Goal: Task Accomplishment & Management: Manage account settings

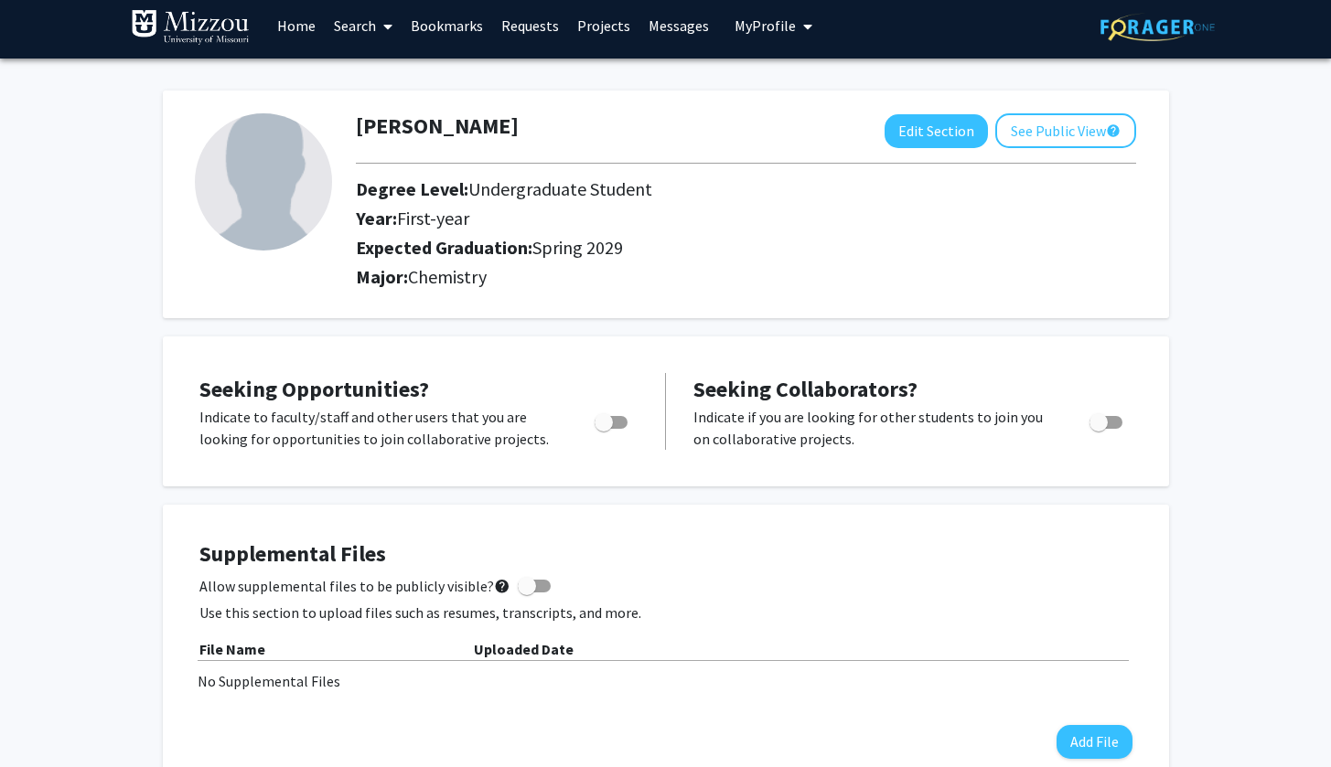
scroll to position [11, 0]
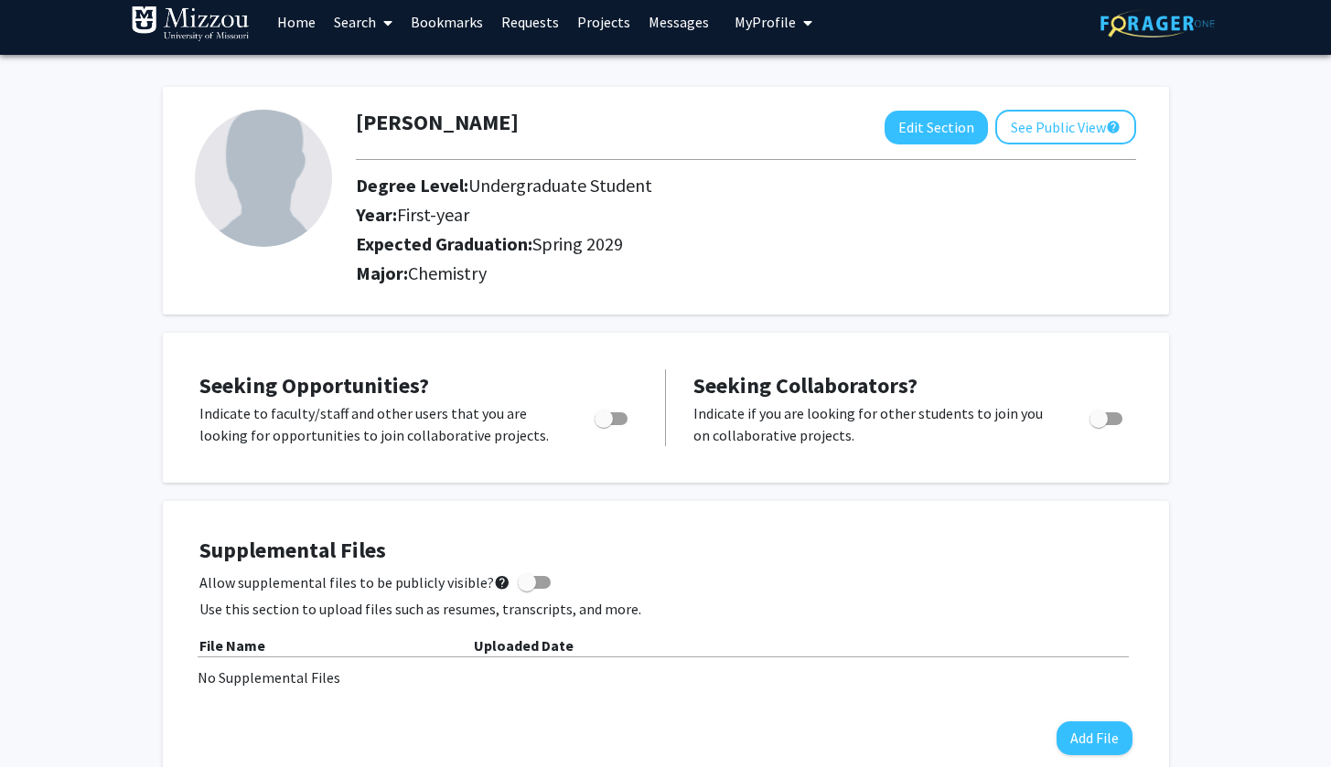
click at [275, 191] on img at bounding box center [263, 178] width 137 height 137
click at [907, 133] on button "Edit Section" at bounding box center [935, 128] width 103 height 34
select select "first-year"
select select "45: spring_2029"
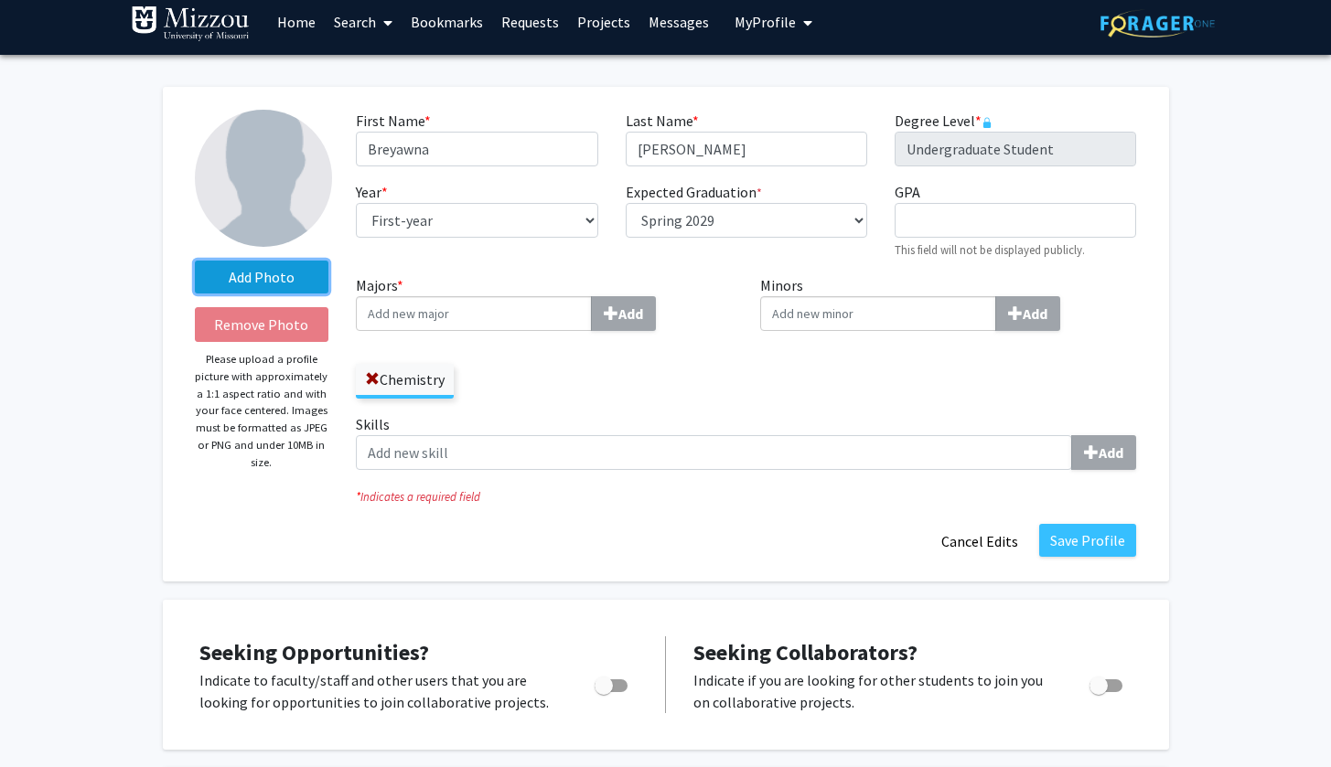
click at [279, 273] on label "Add Photo" at bounding box center [262, 277] width 134 height 33
click at [0, 0] on input "Add Photo" at bounding box center [0, 0] width 0 height 0
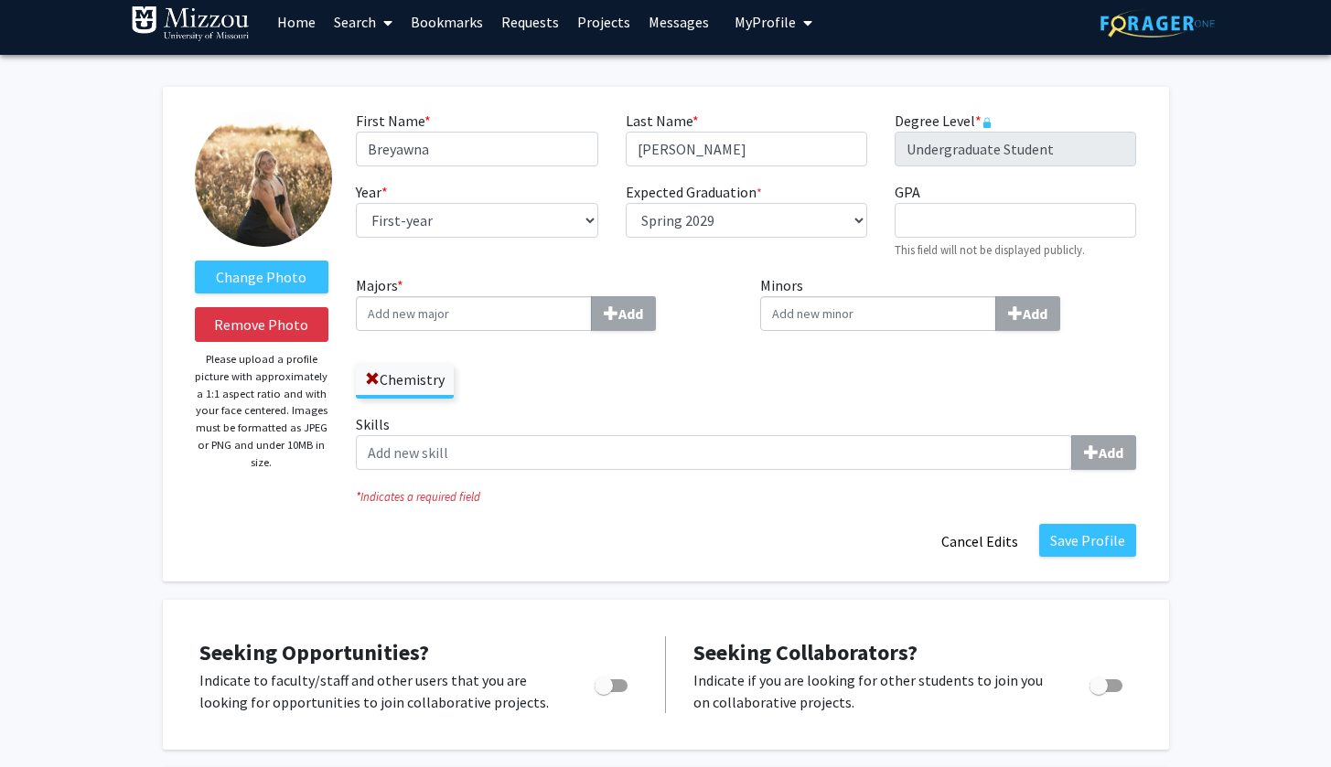
click at [287, 198] on img at bounding box center [263, 178] width 137 height 137
click at [286, 209] on img at bounding box center [263, 178] width 137 height 137
click at [272, 200] on img at bounding box center [263, 178] width 137 height 137
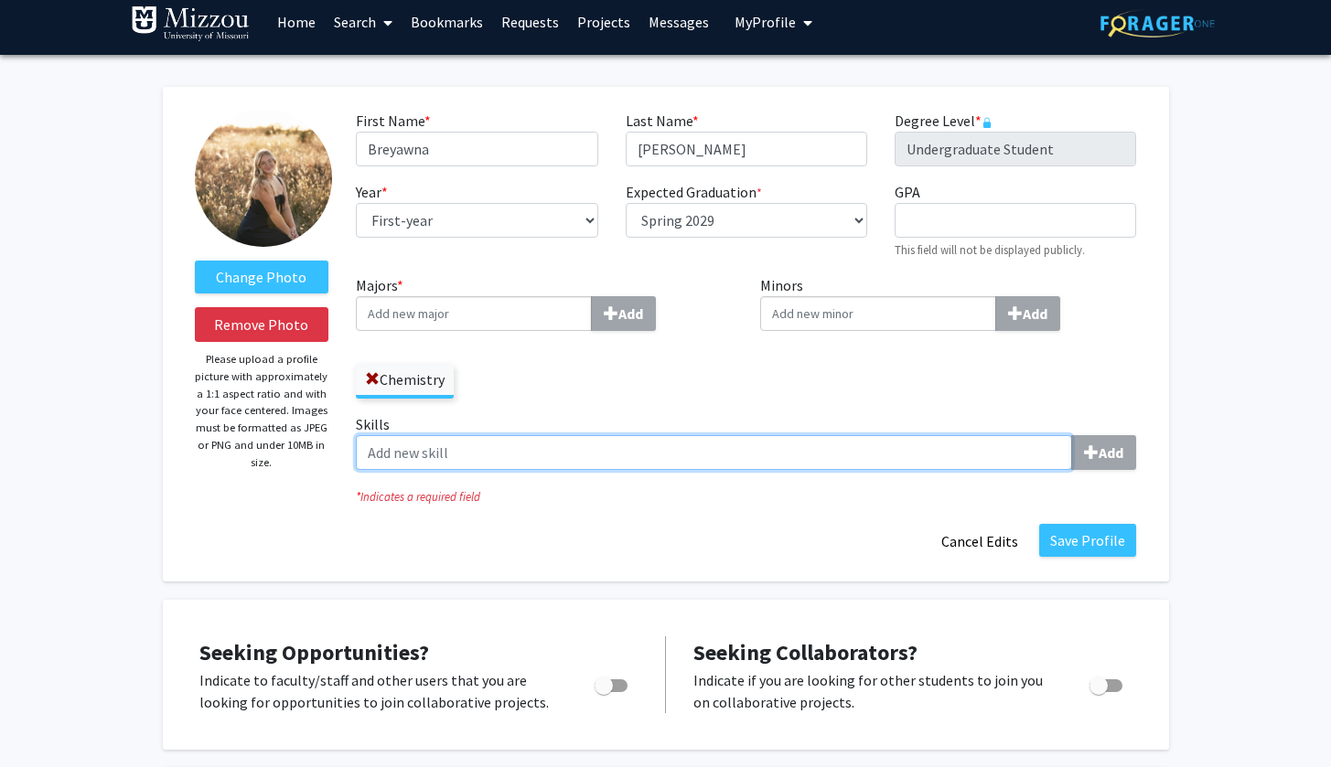
click at [432, 462] on input "Skills Add" at bounding box center [714, 452] width 716 height 35
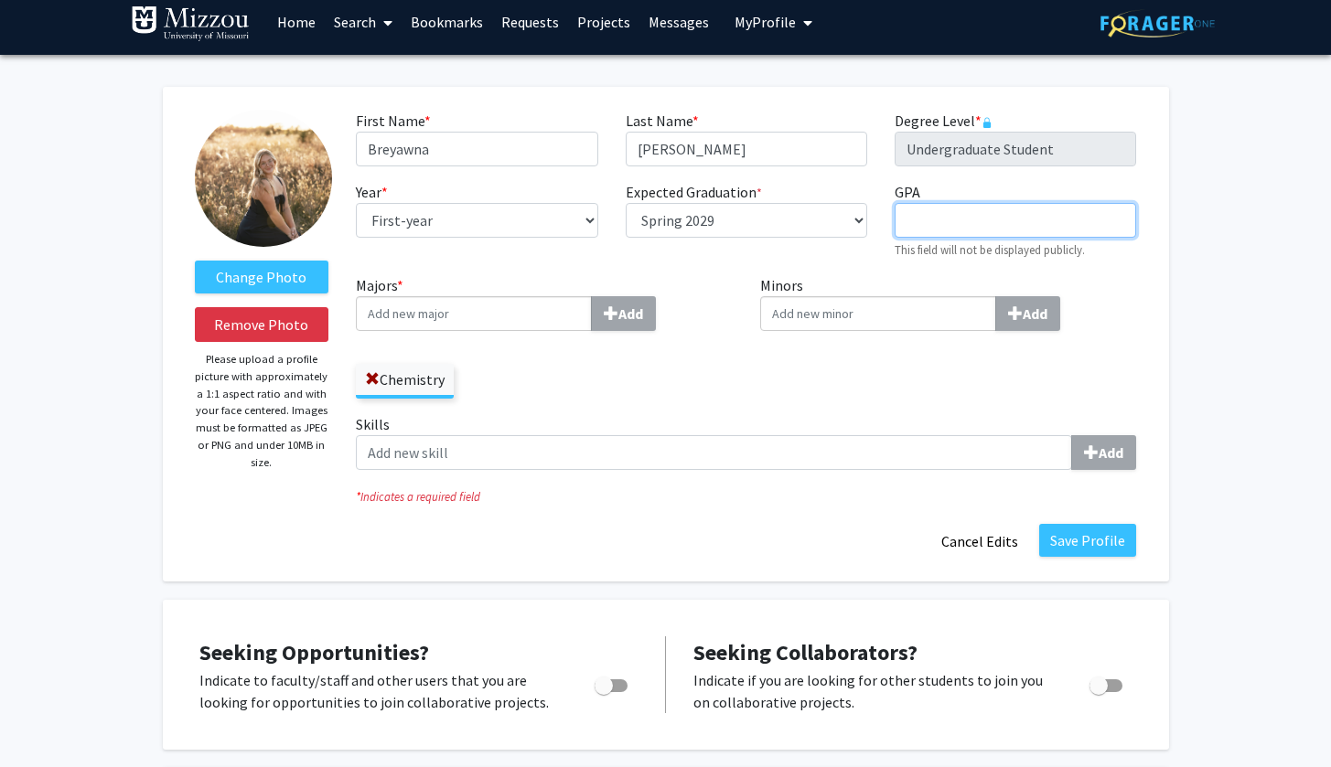
click at [937, 227] on input "GPA required" at bounding box center [1014, 220] width 241 height 35
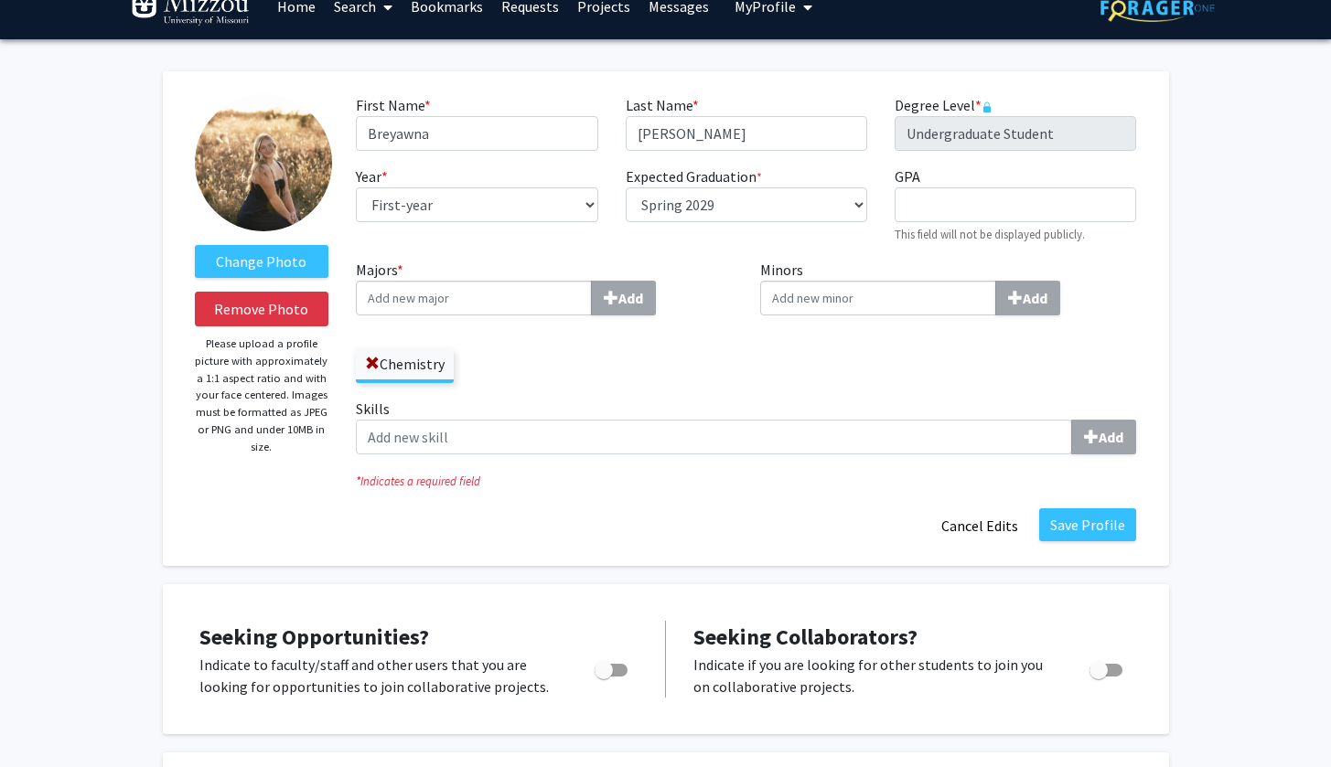
scroll to position [34, 0]
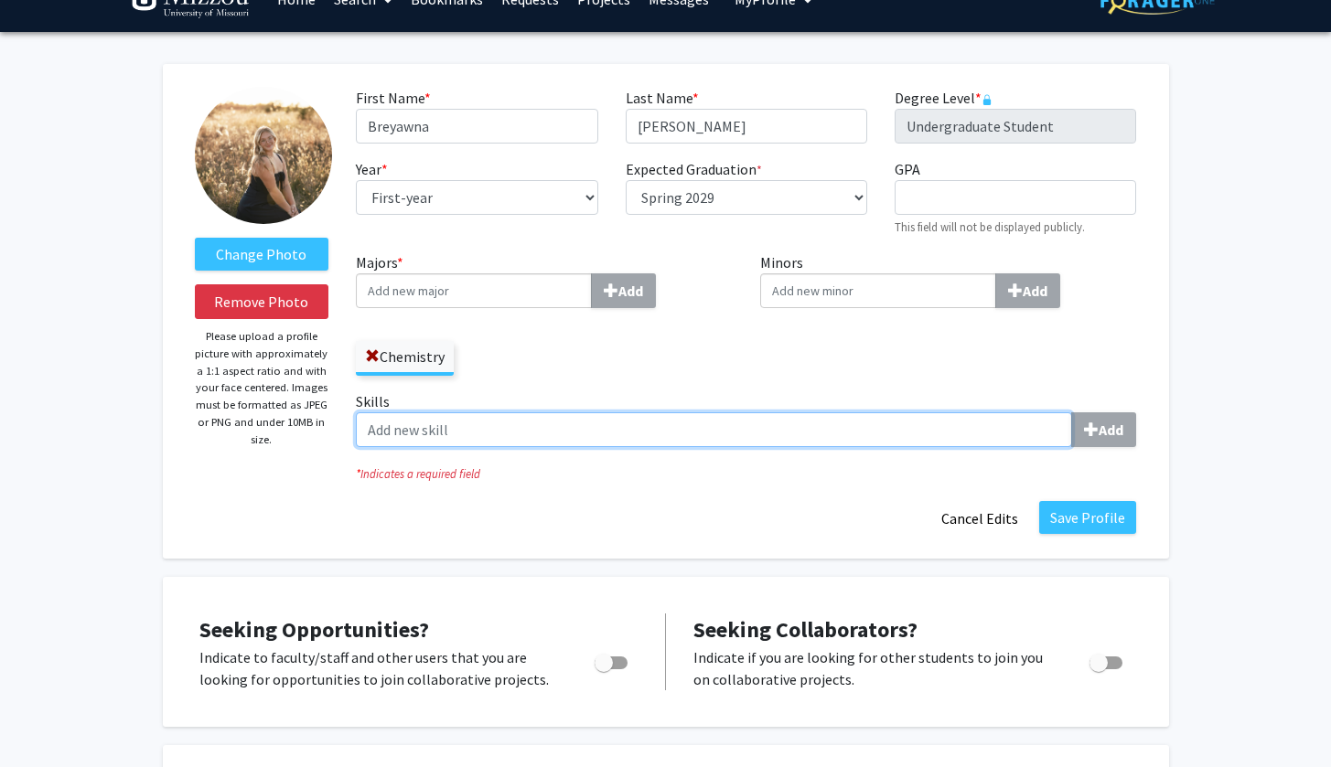
click at [899, 434] on input "Skills Add" at bounding box center [714, 429] width 716 height 35
type input "CPR"
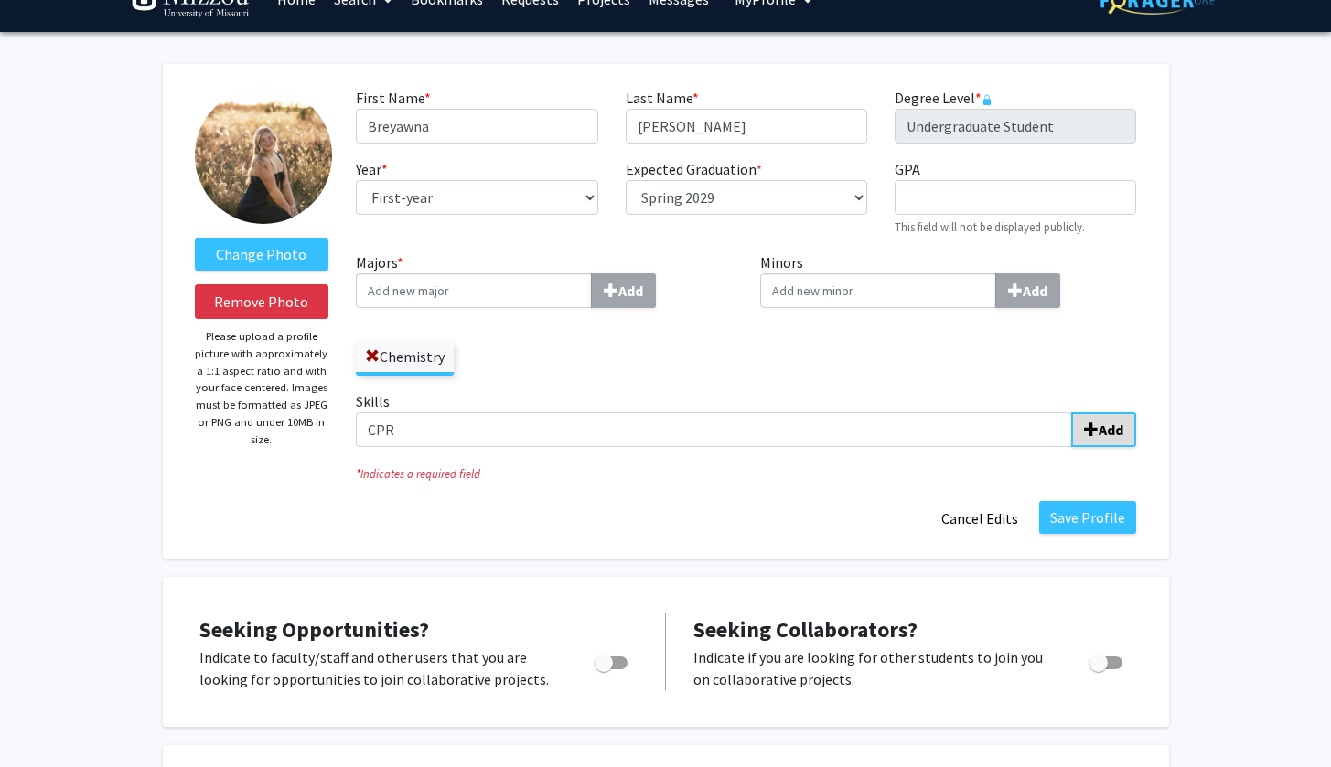
click at [1101, 436] on b "Add" at bounding box center [1110, 430] width 25 height 18
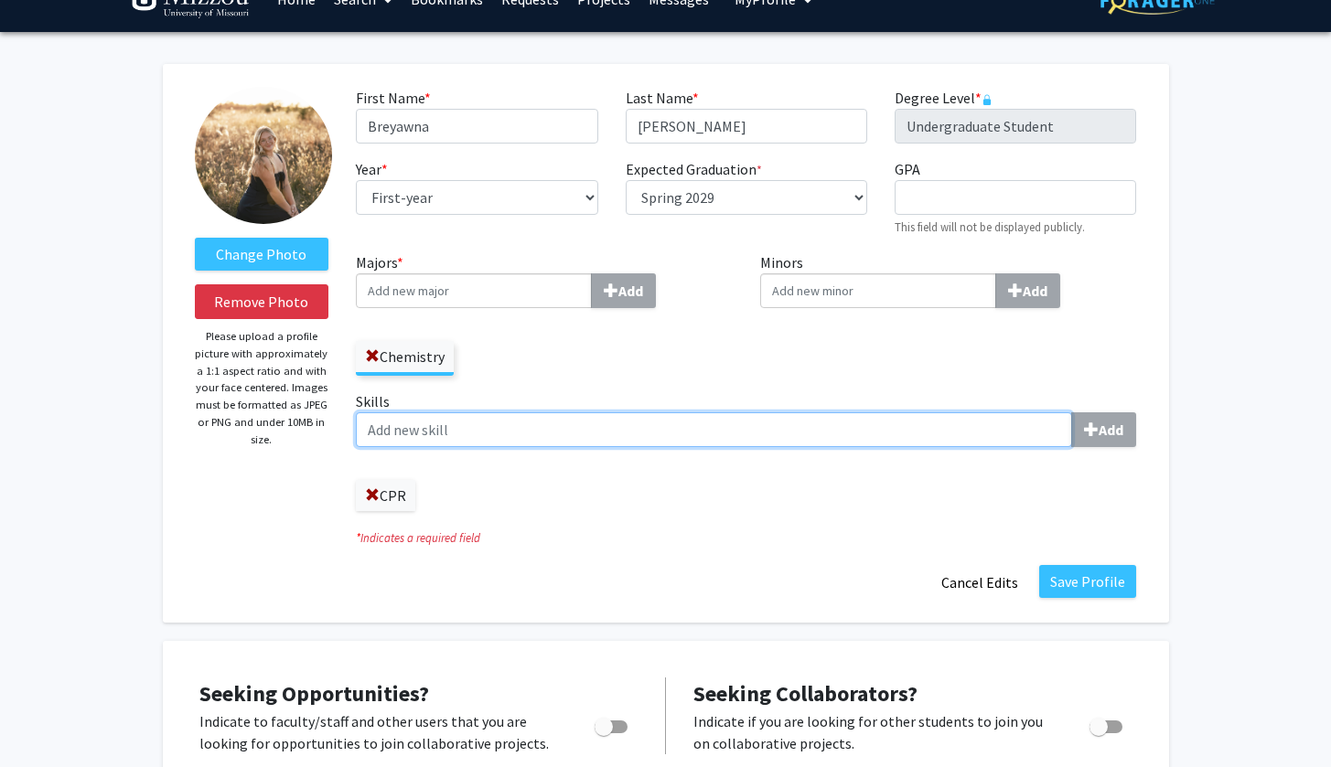
click at [672, 439] on input "Skills Add" at bounding box center [714, 429] width 716 height 35
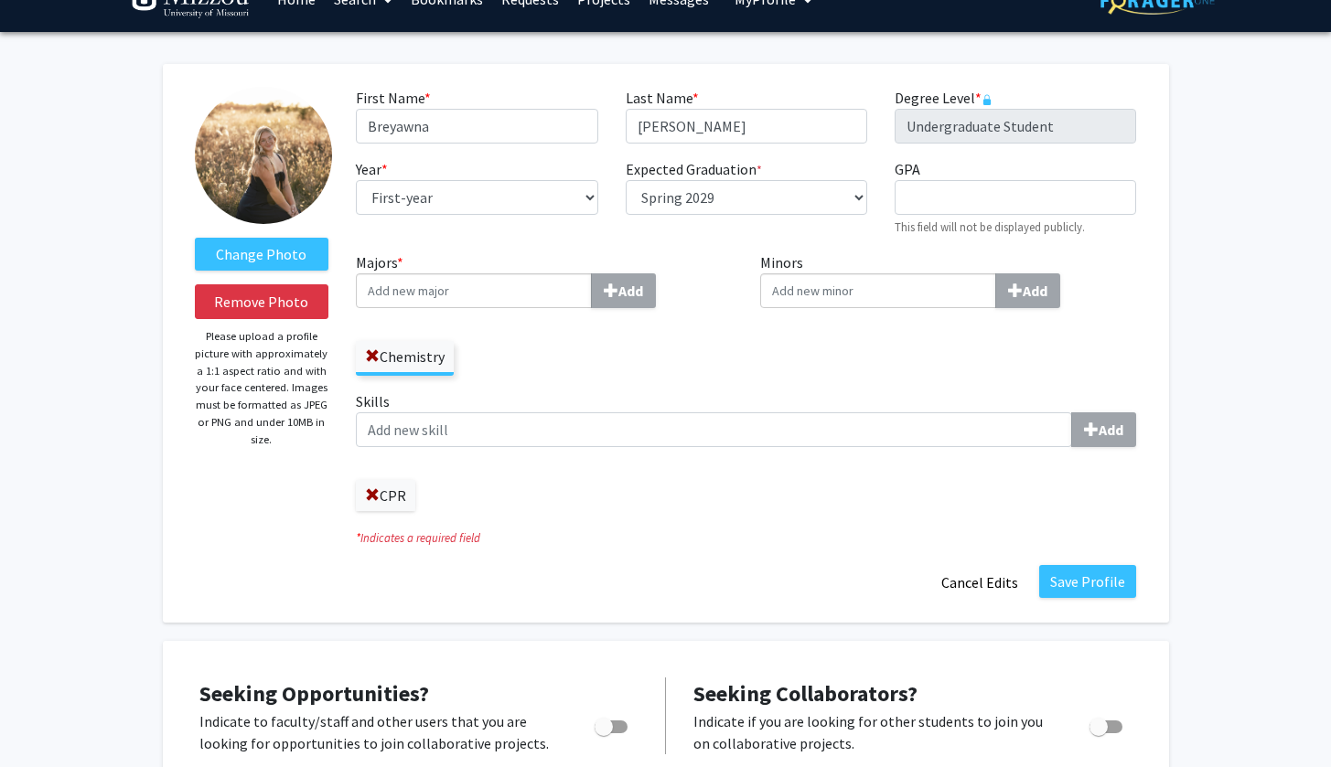
click at [391, 497] on label "CPR" at bounding box center [385, 495] width 59 height 31
click at [367, 500] on span at bounding box center [372, 495] width 15 height 15
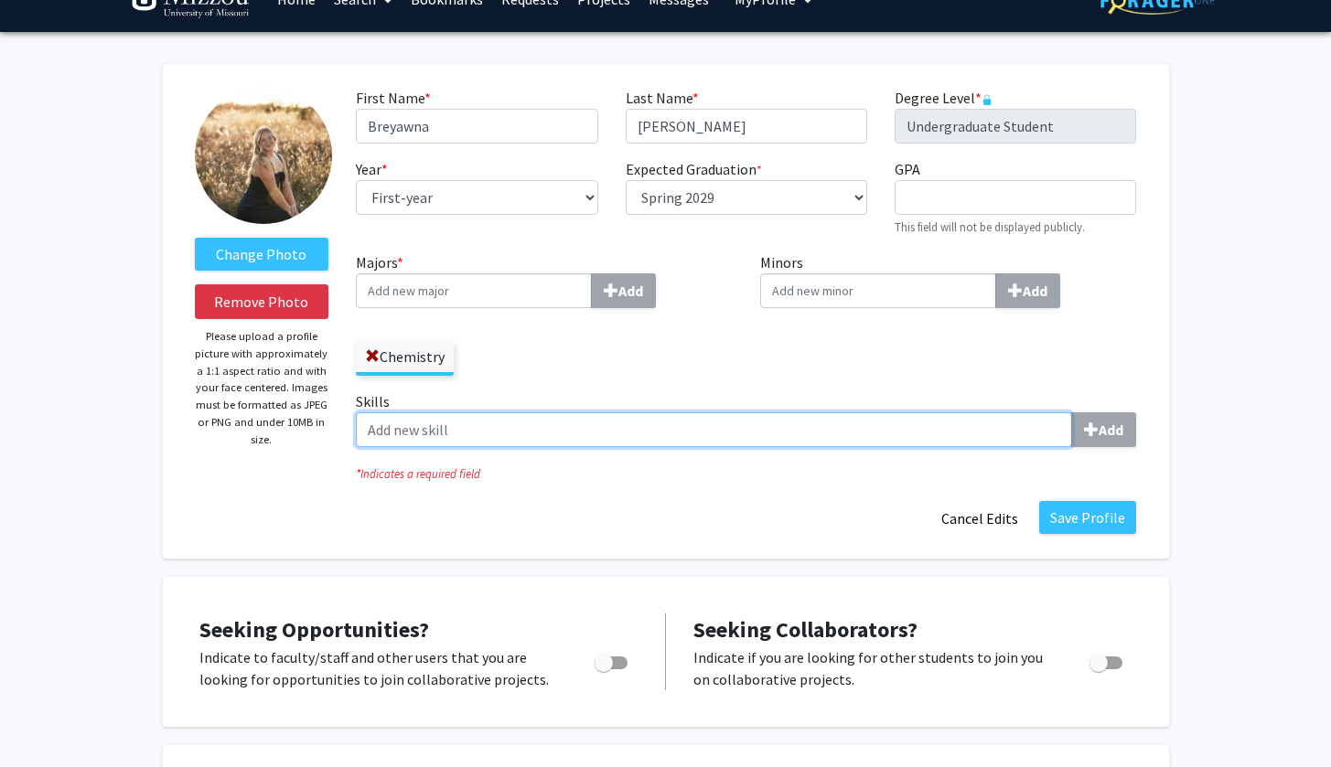
click at [491, 427] on input "Skills Add" at bounding box center [714, 429] width 716 height 35
type input "C"
type input "Lifeguard Certified"
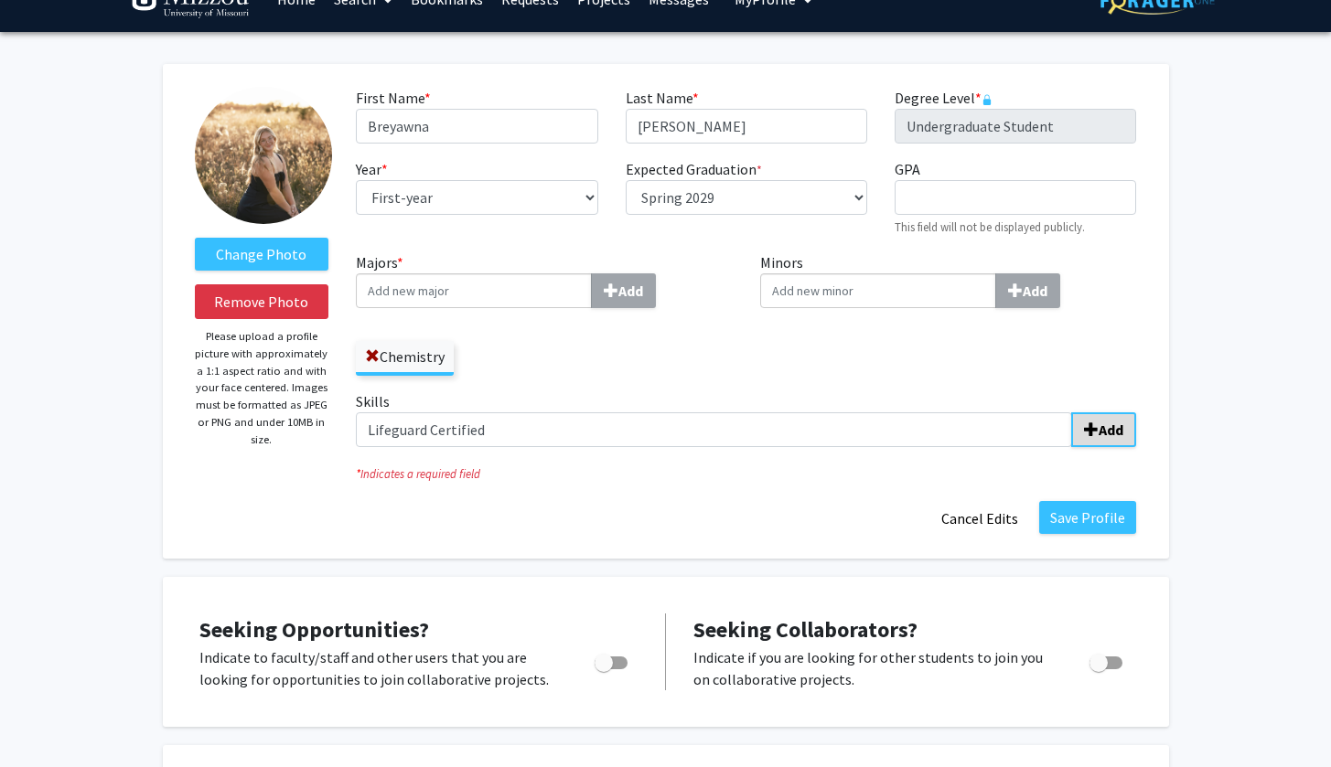
click at [1091, 447] on button "Add" at bounding box center [1103, 429] width 65 height 35
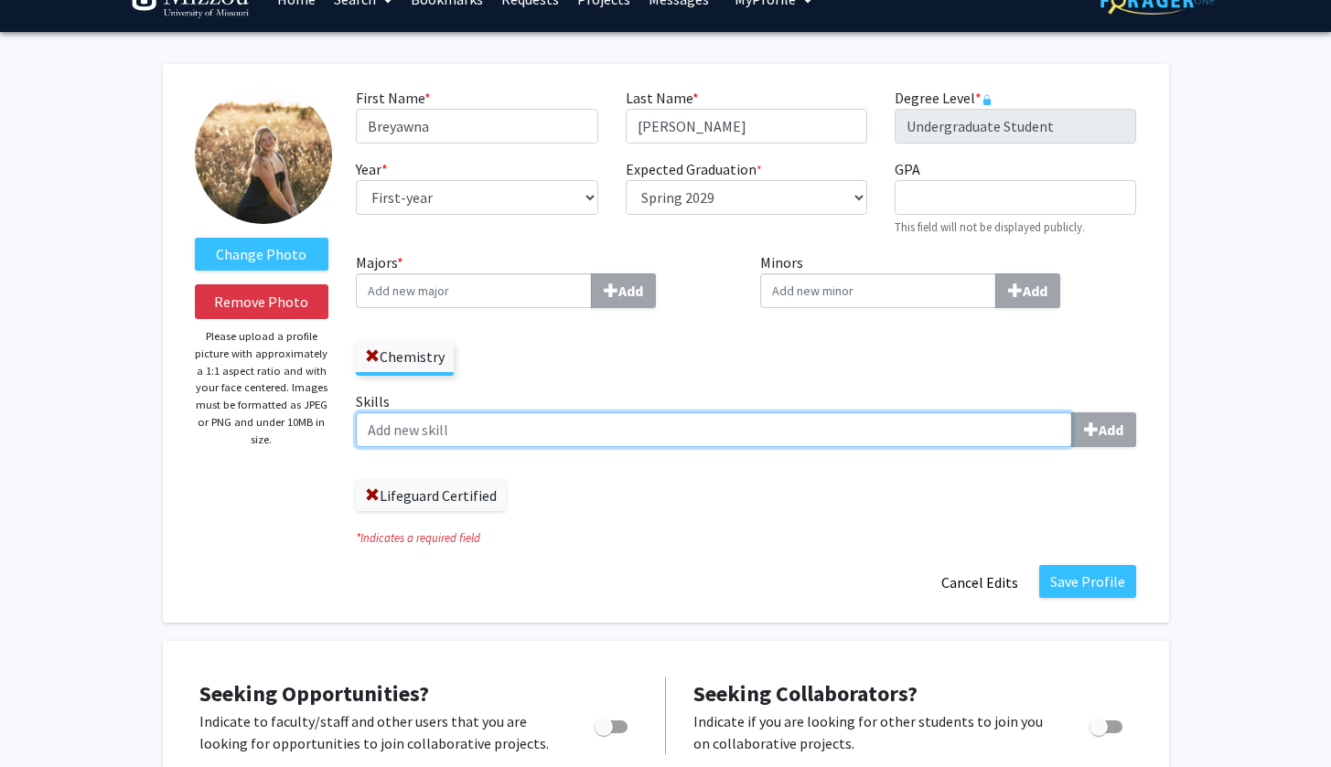
click at [861, 424] on input "Skills Add" at bounding box center [714, 429] width 716 height 35
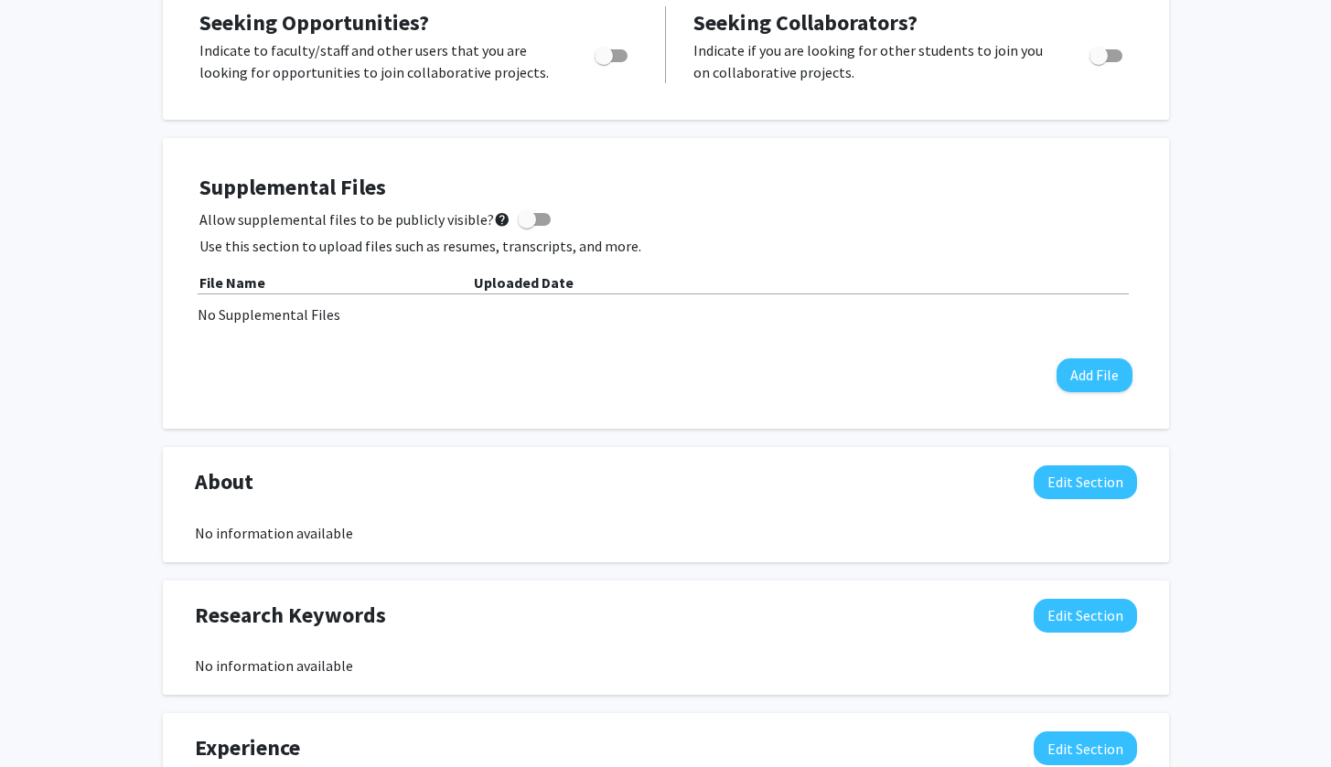
scroll to position [706, 0]
click at [1049, 481] on button "Edit Section" at bounding box center [1084, 482] width 103 height 34
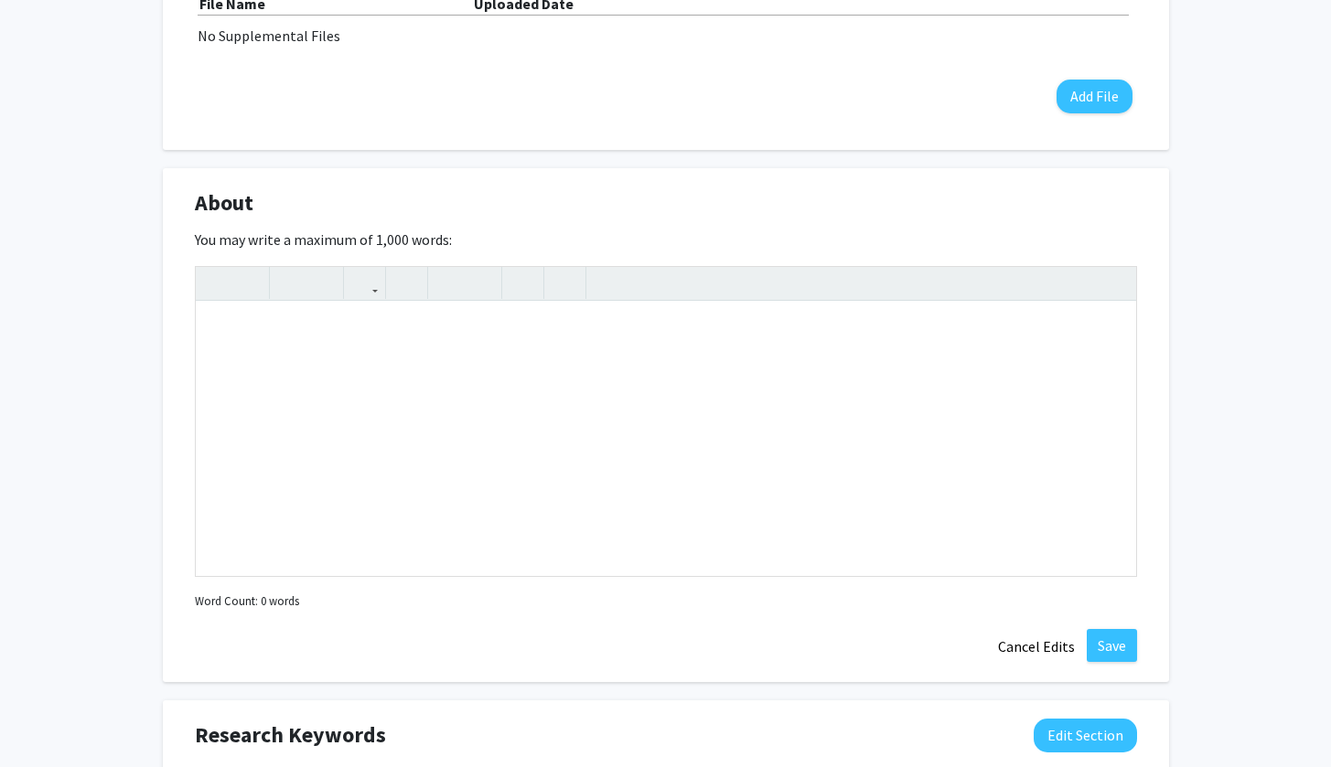
scroll to position [985, 0]
click at [1037, 652] on button "Cancel Edits" at bounding box center [1036, 645] width 101 height 35
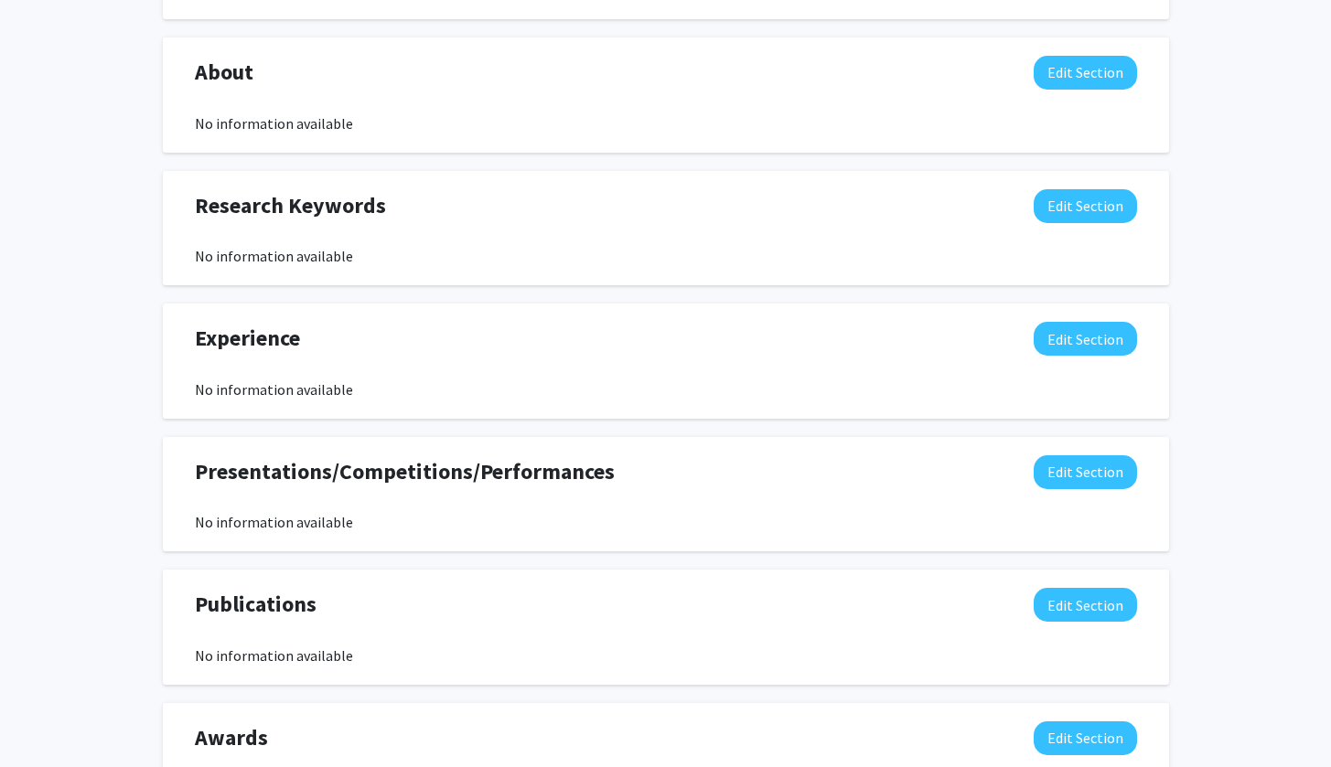
scroll to position [1123, 0]
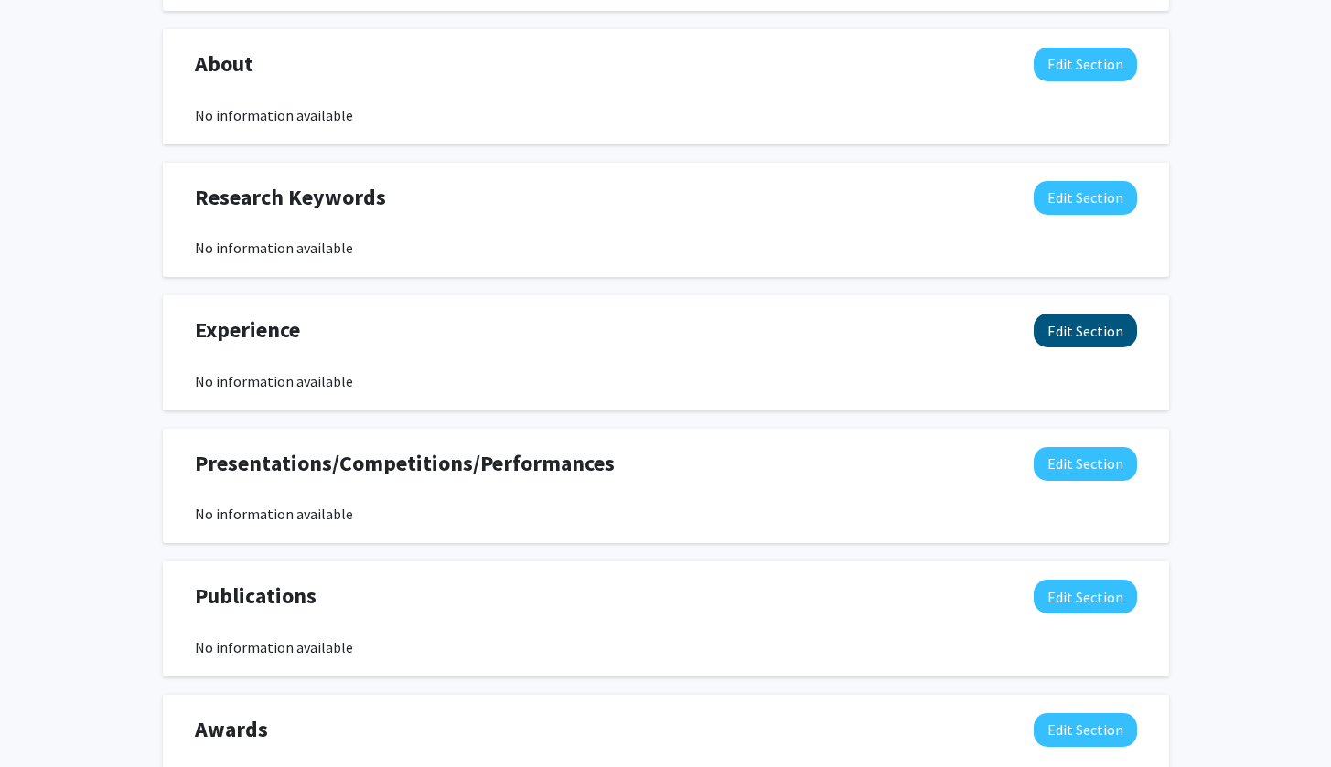
click at [1063, 325] on button "Edit Section" at bounding box center [1084, 331] width 103 height 34
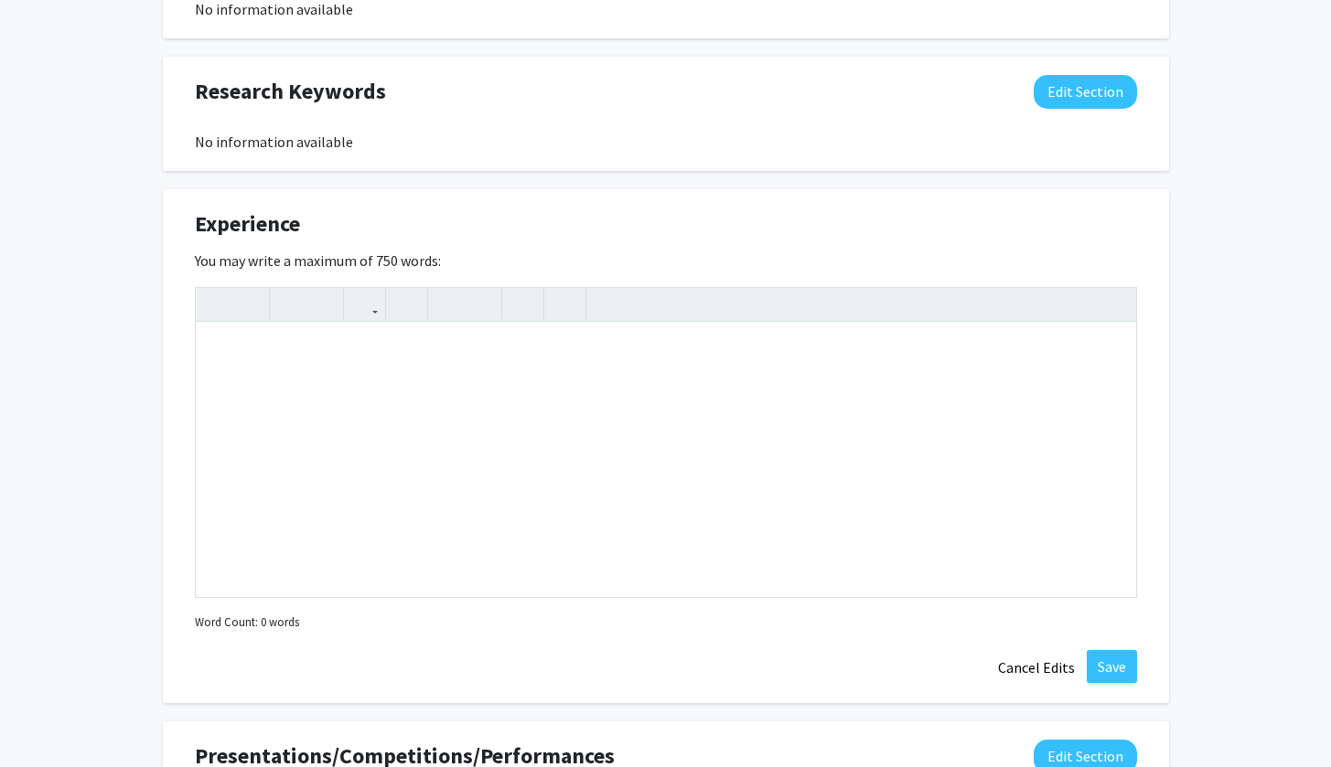
scroll to position [1230, 0]
click at [1019, 665] on button "Cancel Edits" at bounding box center [1036, 666] width 101 height 35
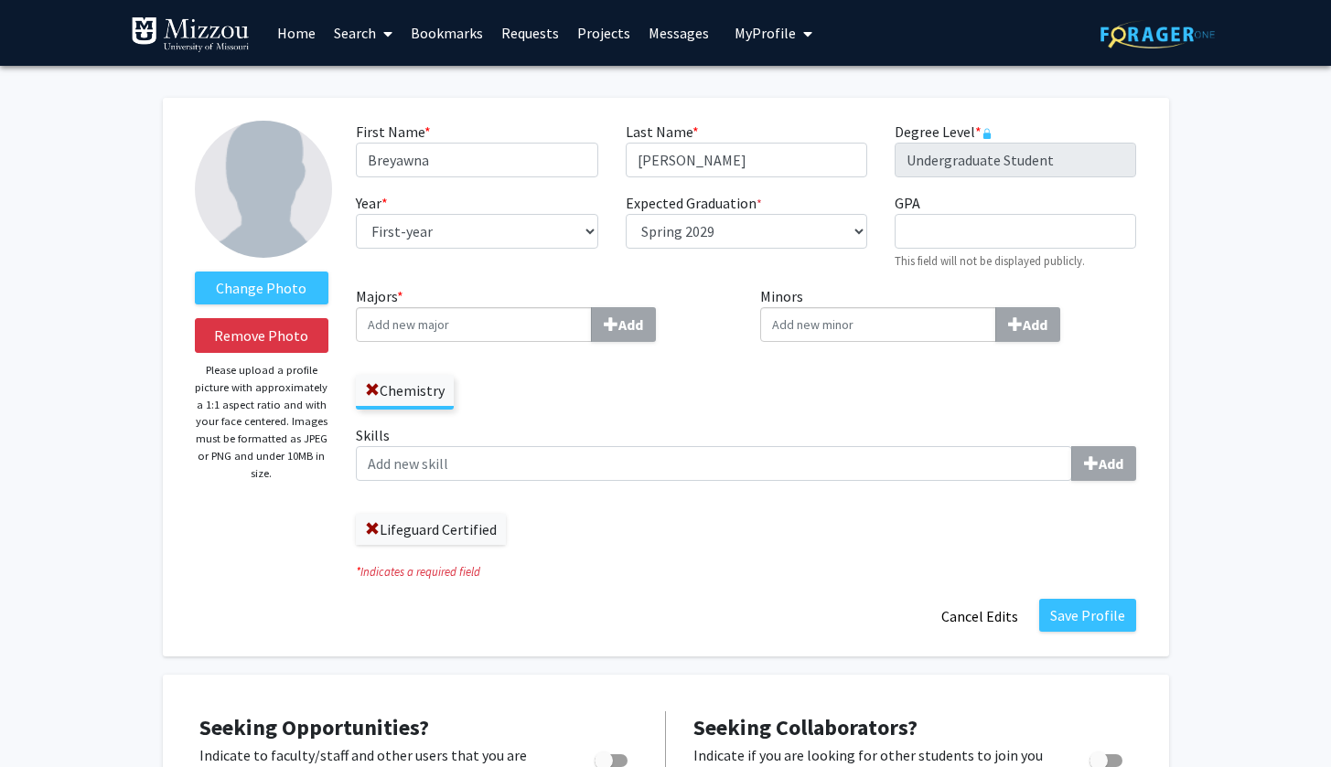
scroll to position [0, 0]
click at [1086, 621] on button "Save Profile" at bounding box center [1087, 615] width 97 height 33
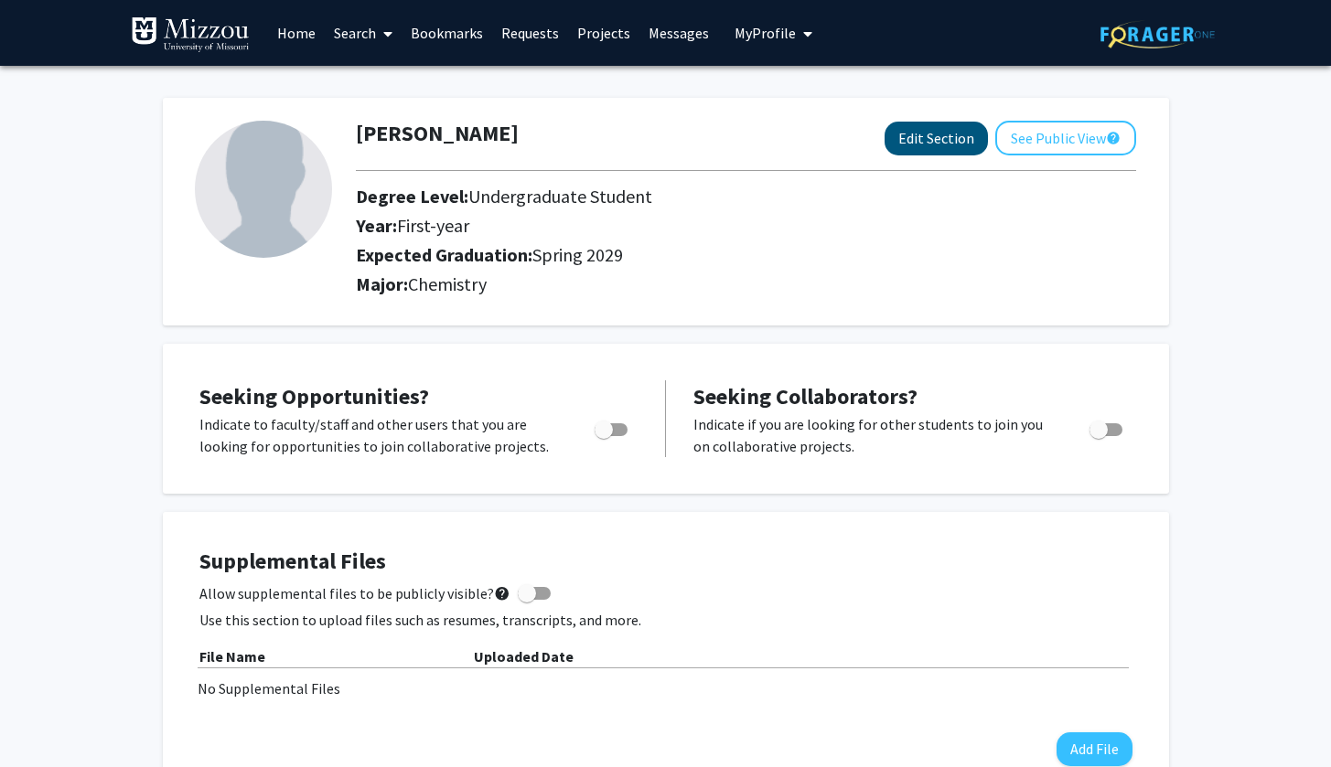
click at [956, 145] on button "Edit Section" at bounding box center [935, 139] width 103 height 34
select select "first-year"
select select "45: spring_2029"
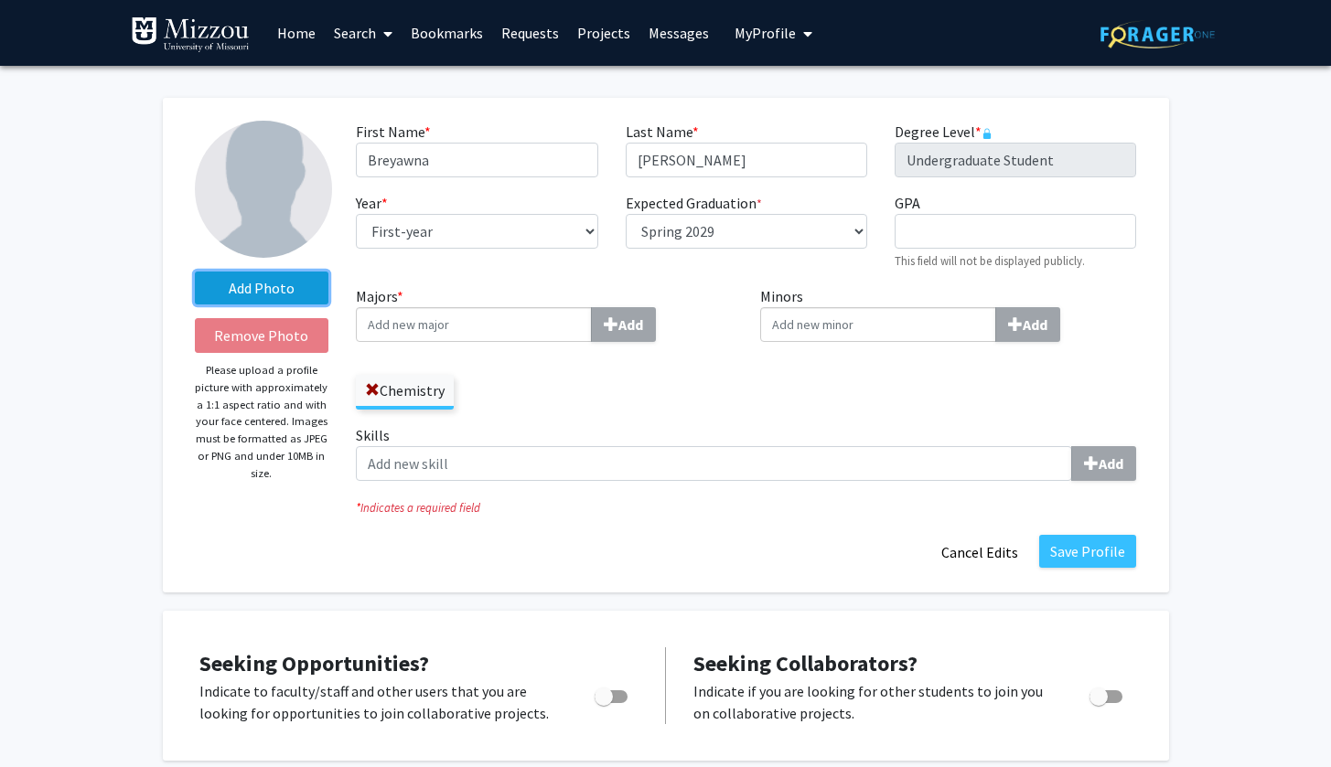
click at [285, 297] on label "Add Photo" at bounding box center [262, 288] width 134 height 33
click at [0, 0] on input "Add Photo" at bounding box center [0, 0] width 0 height 0
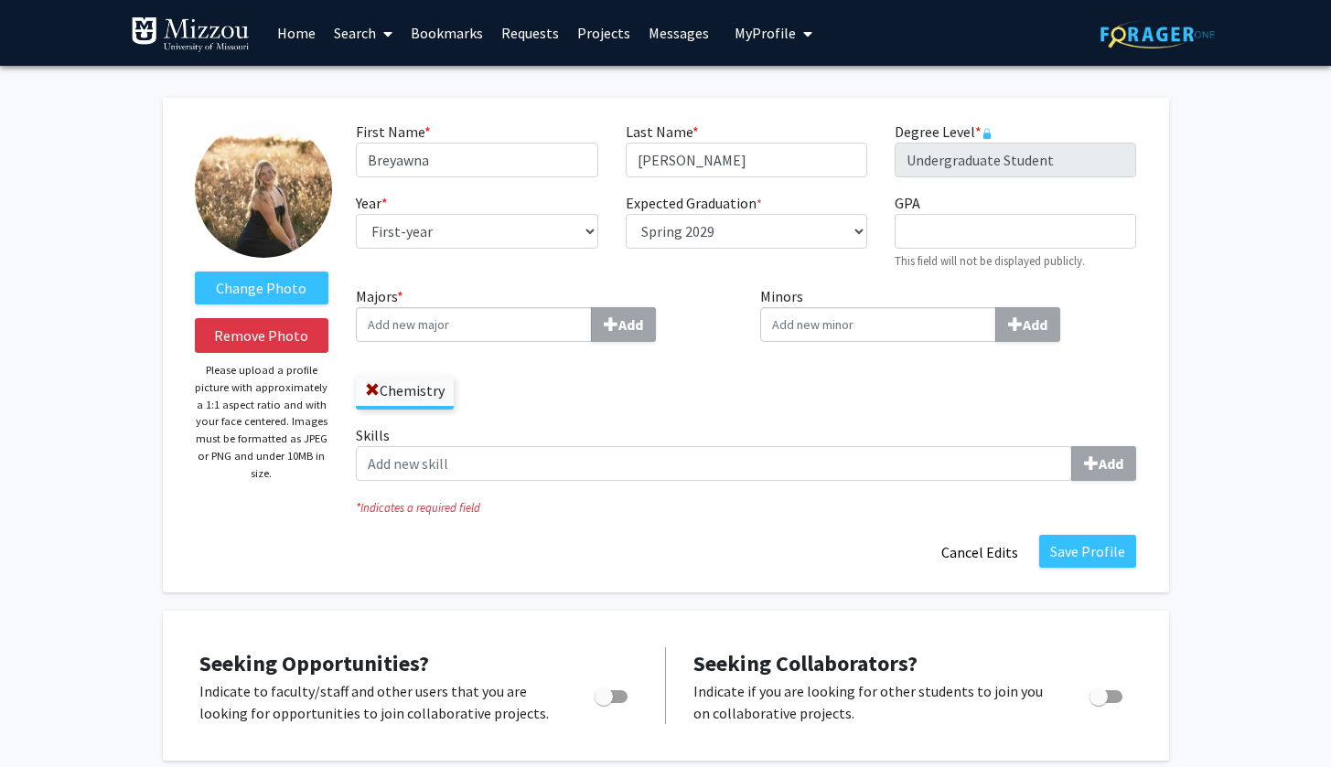
drag, startPoint x: 1120, startPoint y: 557, endPoint x: 1016, endPoint y: 417, distance: 174.5
click at [1018, 417] on fg-title-edit "First Name * required Breyawna Last Name * required [PERSON_NAME] Degree Level …" at bounding box center [746, 345] width 780 height 449
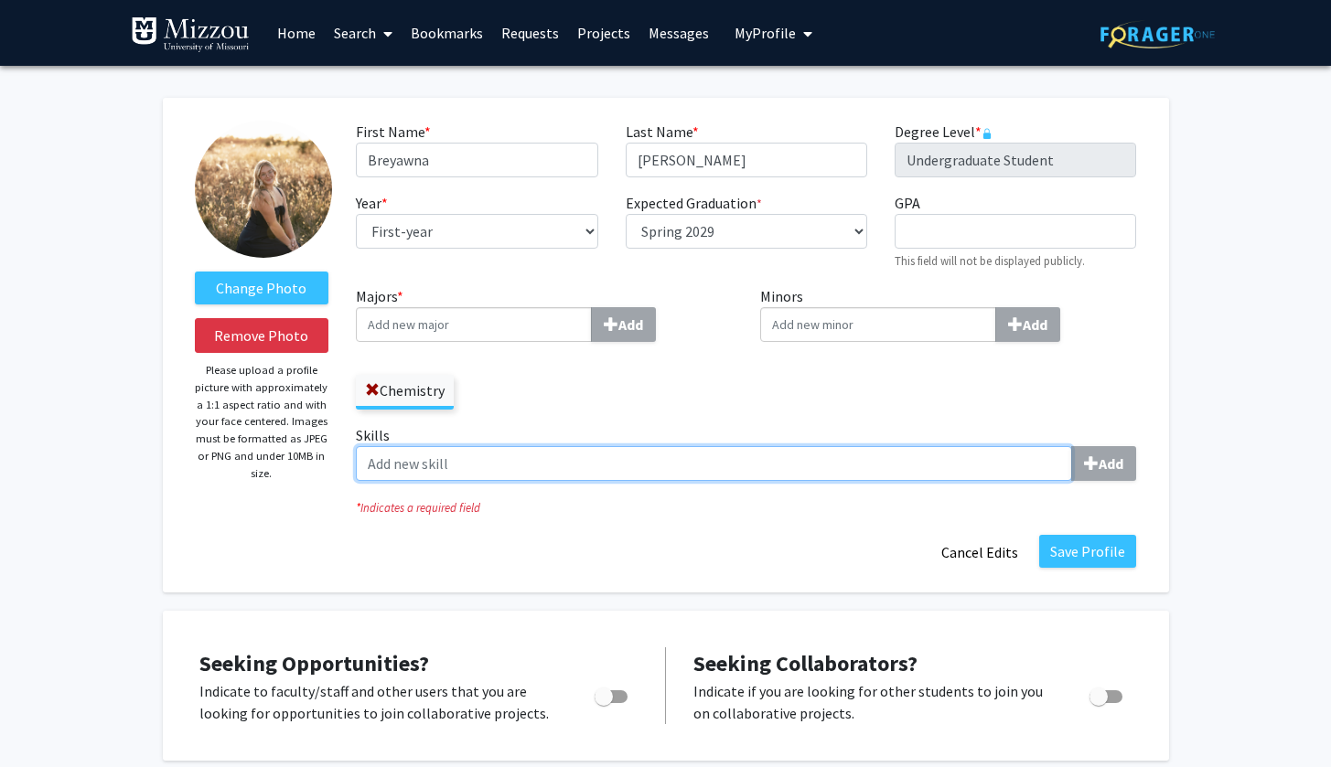
click at [977, 455] on input "Skills Add" at bounding box center [714, 463] width 716 height 35
type input "L"
type input "Red Cross lifeguard certified"
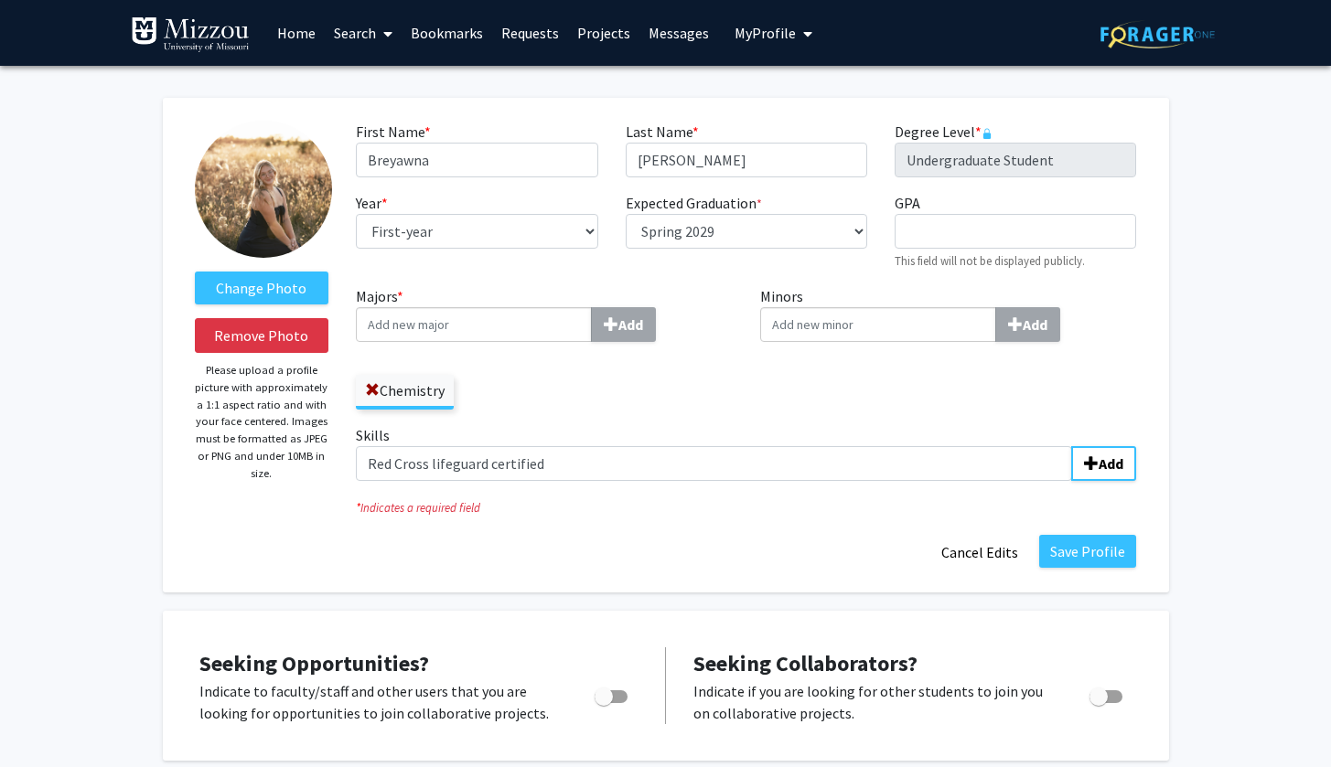
drag, startPoint x: 977, startPoint y: 455, endPoint x: 1109, endPoint y: 486, distance: 136.0
click at [1109, 486] on div "Skills Red Cross lifeguard certified Add" at bounding box center [746, 459] width 808 height 71
click at [1080, 556] on button "Save Profile" at bounding box center [1087, 551] width 97 height 33
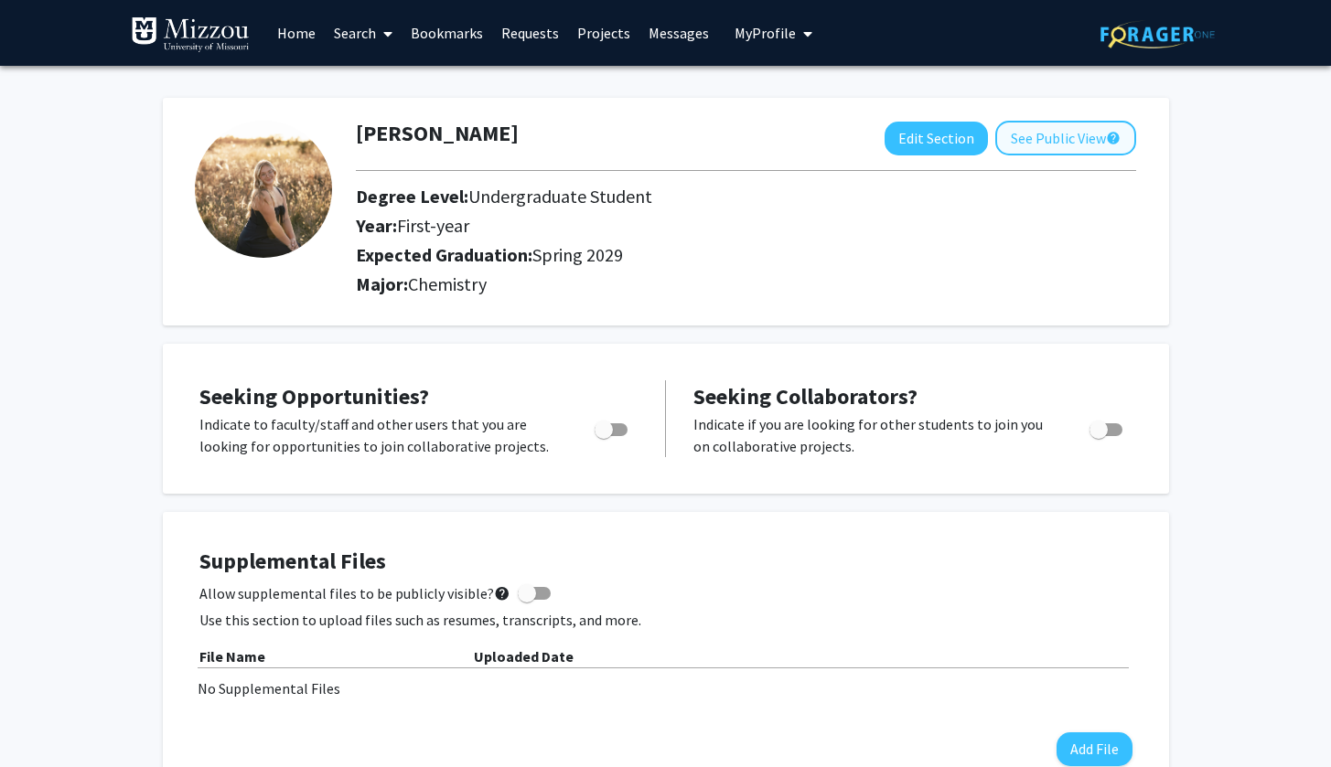
click at [1055, 142] on button "See Public View help" at bounding box center [1065, 138] width 141 height 35
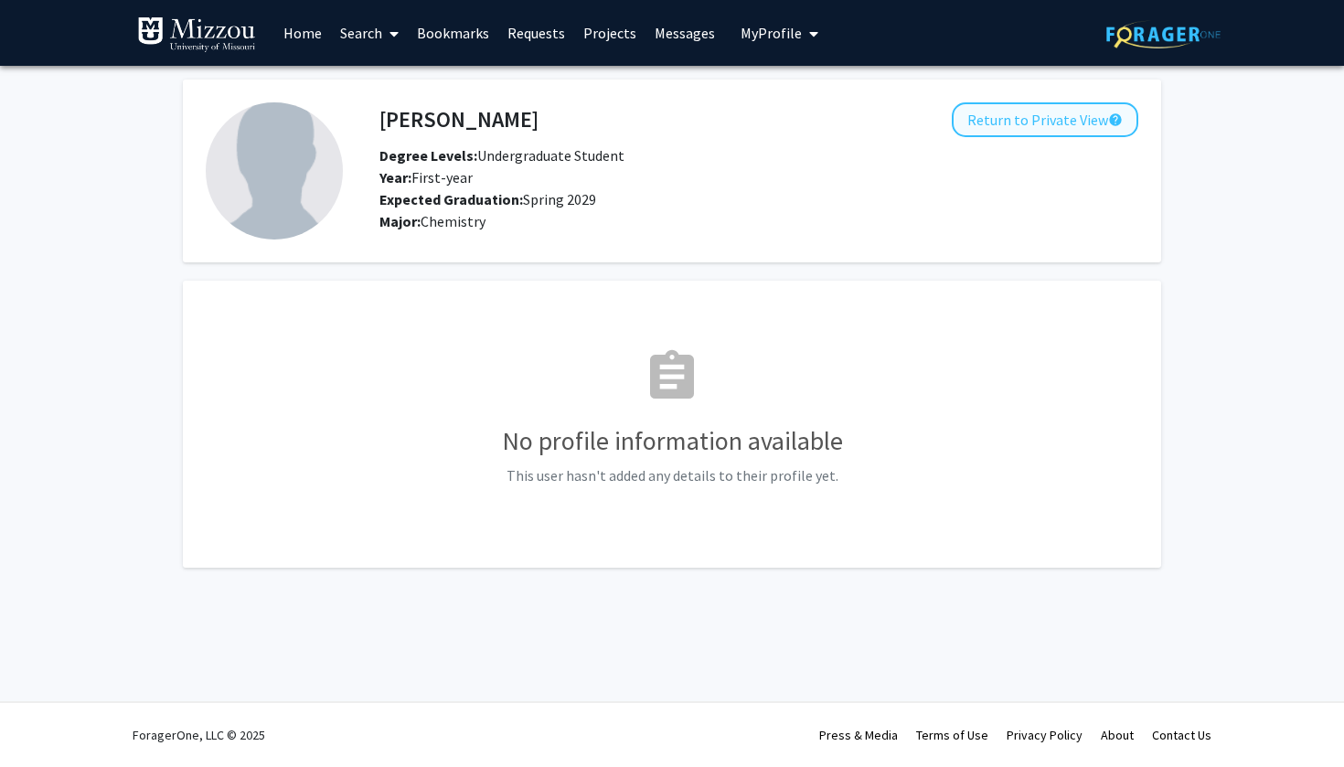
click at [989, 115] on button "Return to Private View help" at bounding box center [1045, 119] width 187 height 35
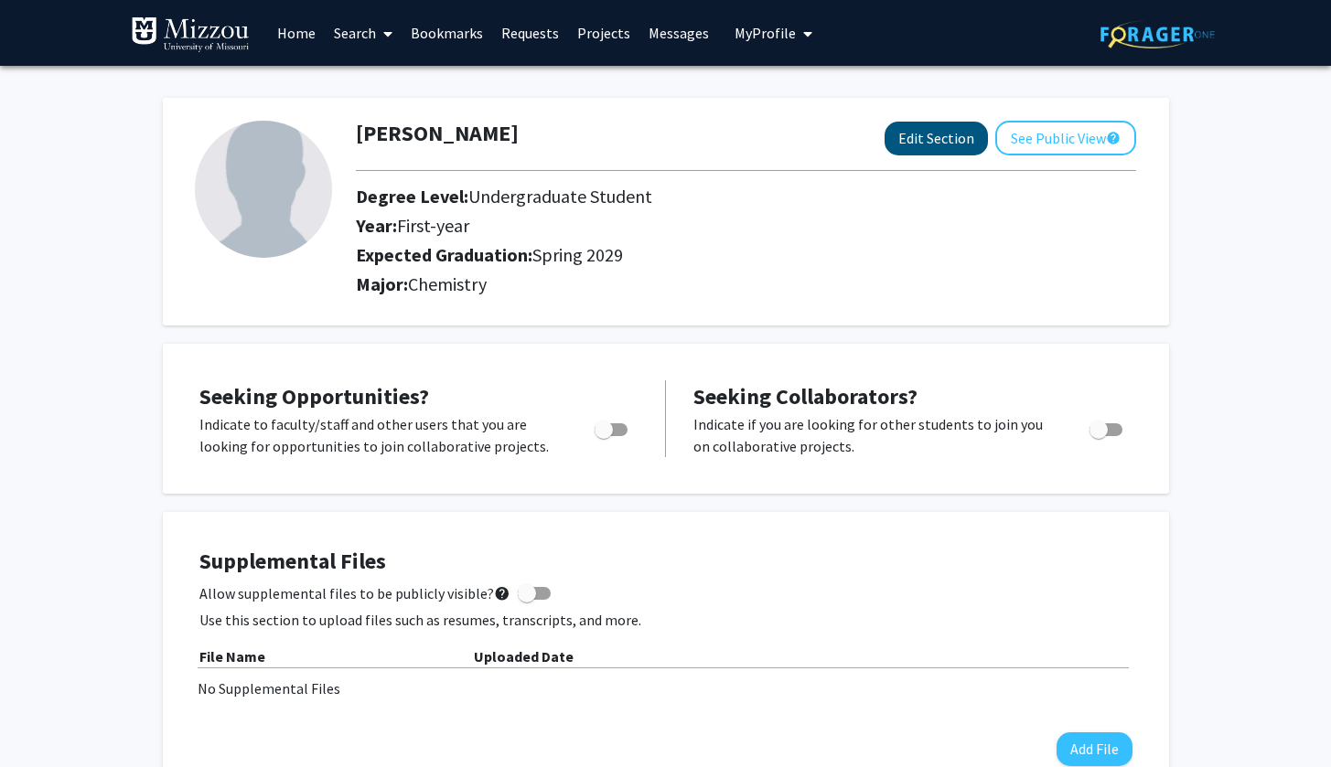
click at [960, 144] on button "Edit Section" at bounding box center [935, 139] width 103 height 34
select select "first-year"
select select "45: spring_2029"
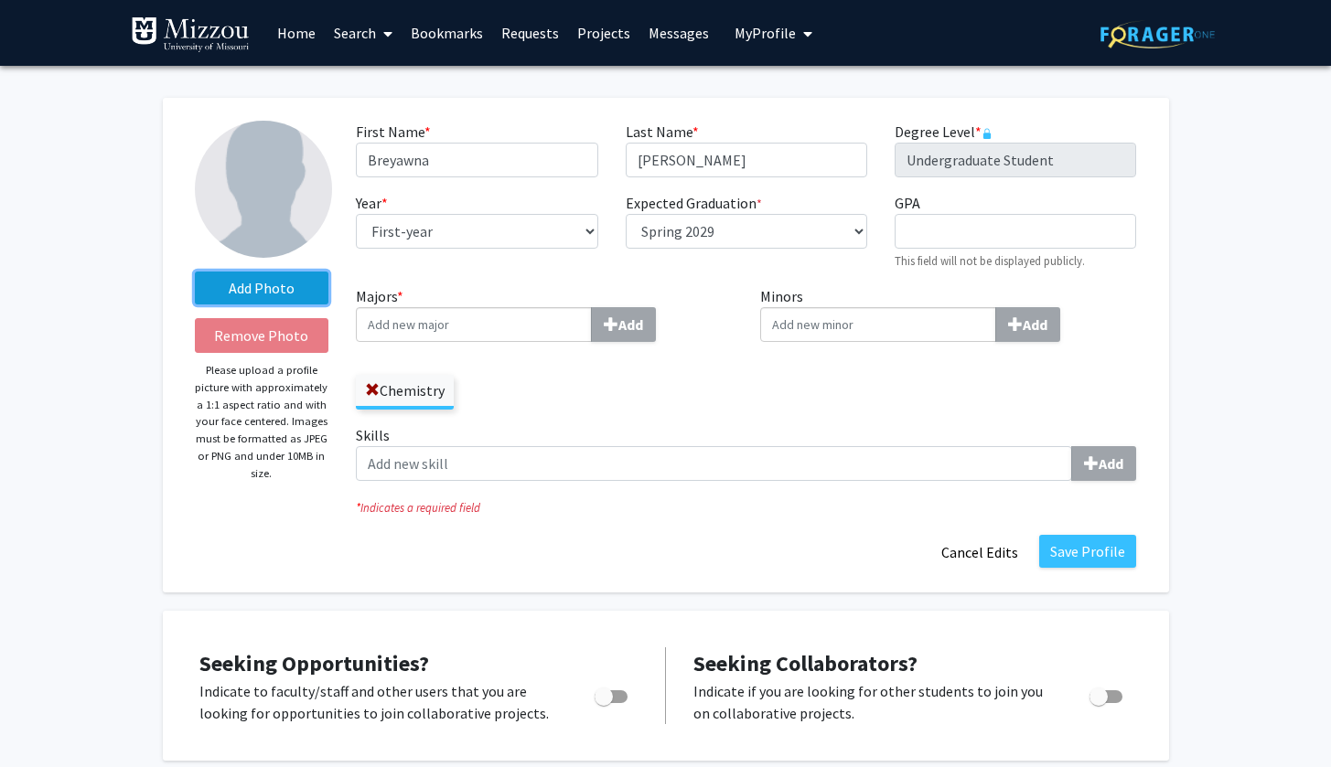
click at [273, 294] on label "Add Photo" at bounding box center [262, 288] width 134 height 33
click at [0, 0] on input "Add Photo" at bounding box center [0, 0] width 0 height 0
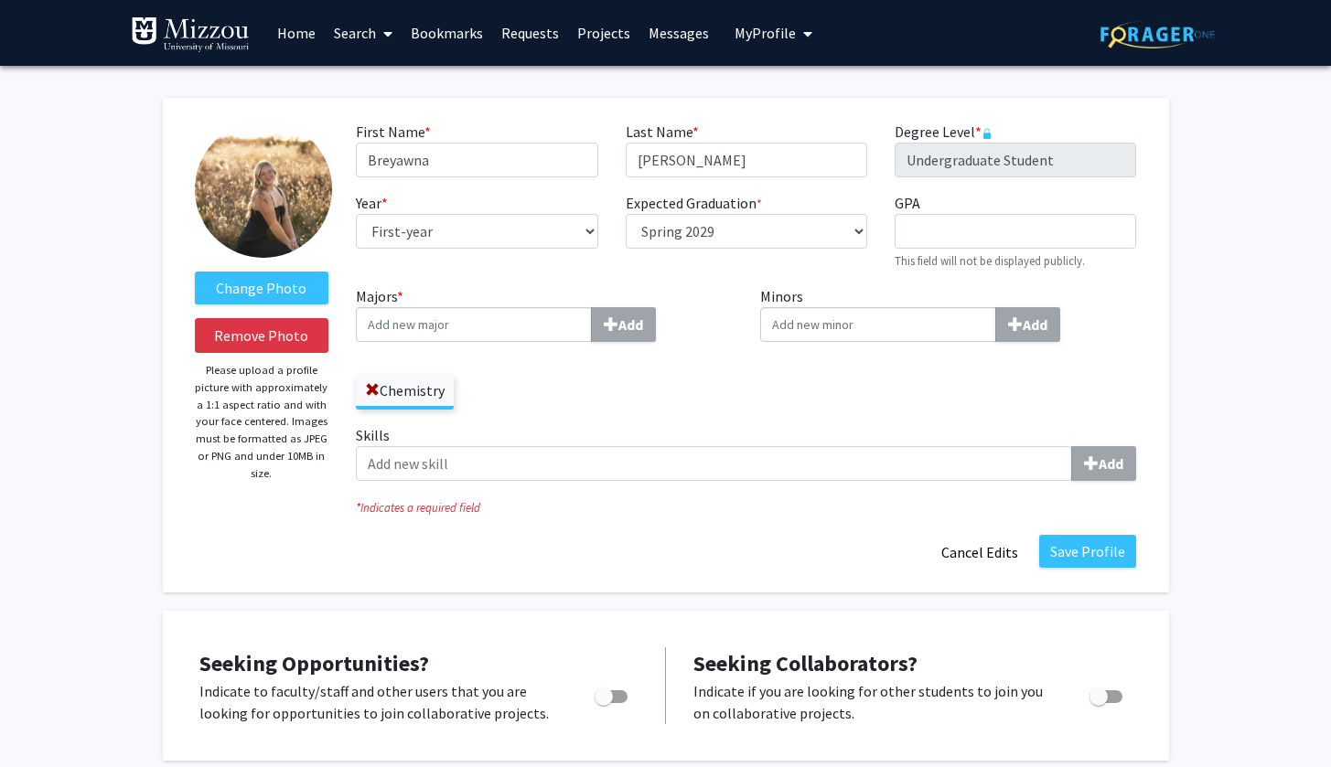
click at [279, 216] on img at bounding box center [263, 189] width 137 height 137
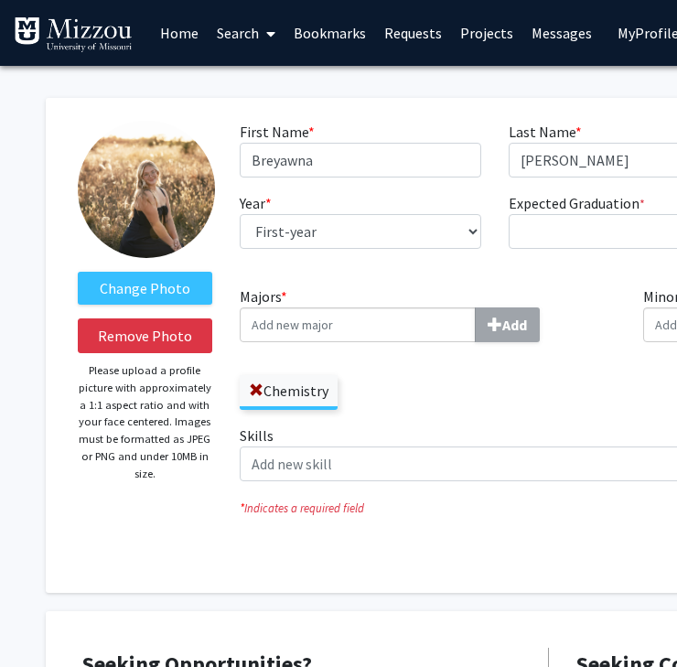
select select "first-year"
select select "45: spring_2029"
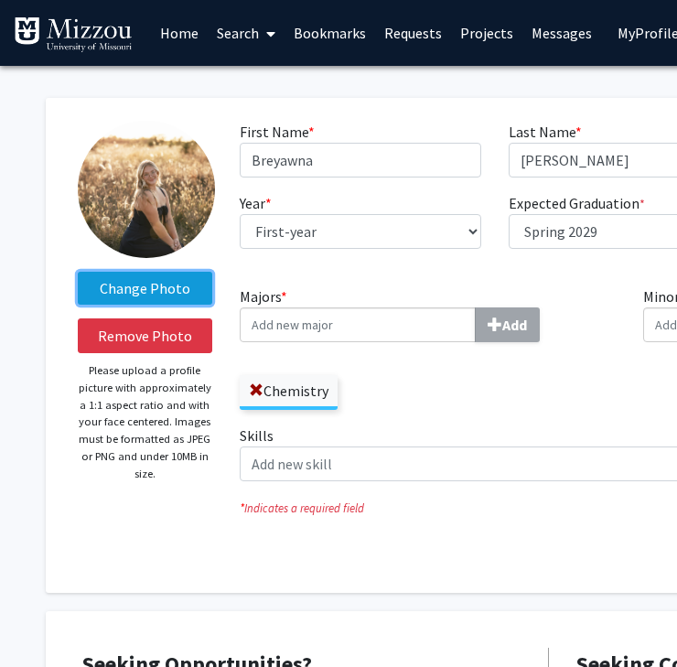
click at [175, 289] on label "Change Photo" at bounding box center [145, 288] width 134 height 33
click at [0, 0] on input "Change Photo" at bounding box center [0, 0] width 0 height 0
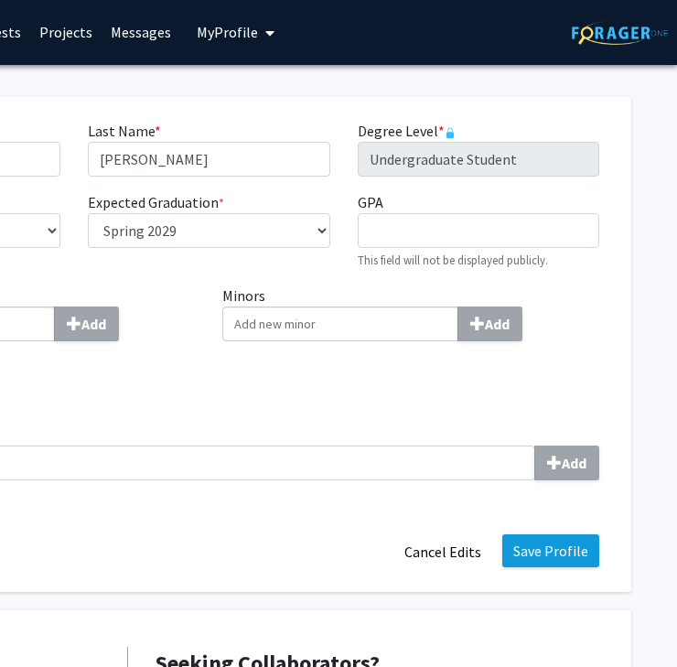
scroll to position [1, 421]
click at [569, 557] on button "Save Profile" at bounding box center [550, 550] width 97 height 33
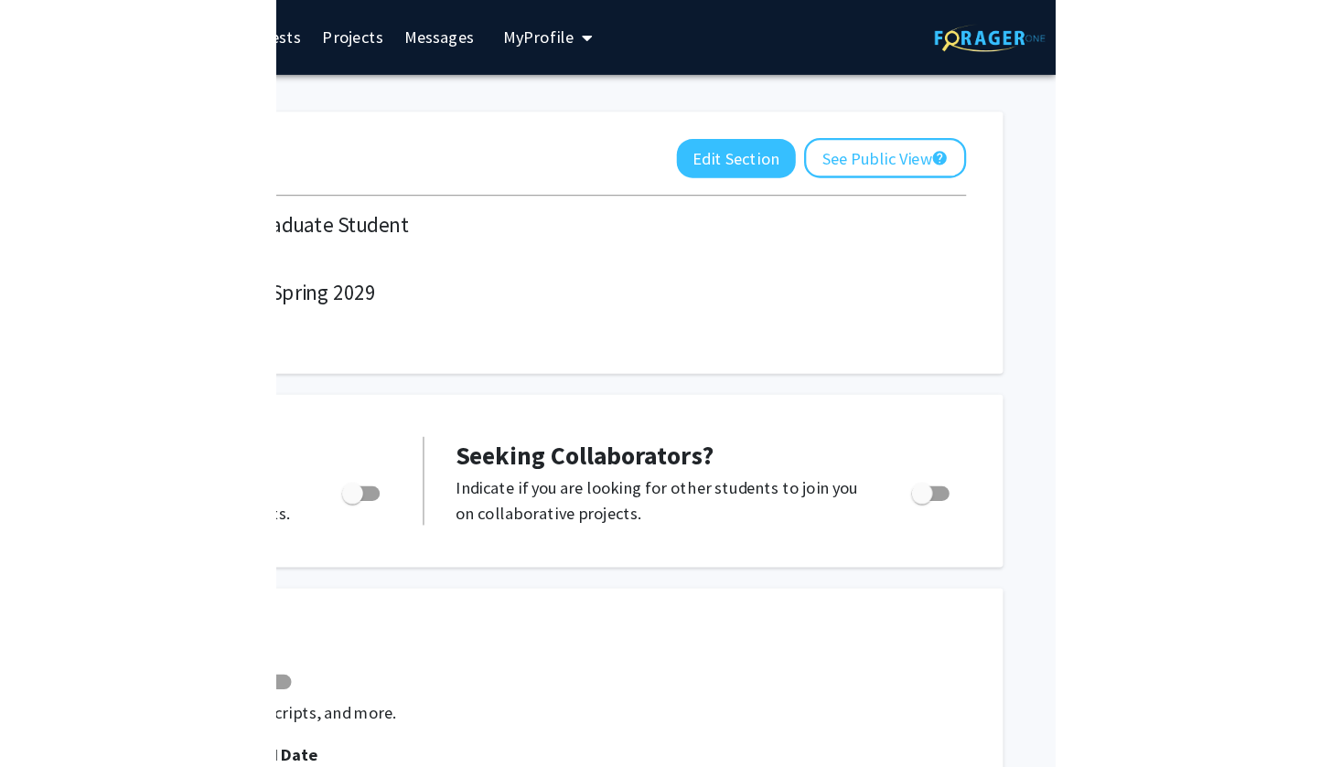
scroll to position [1, 0]
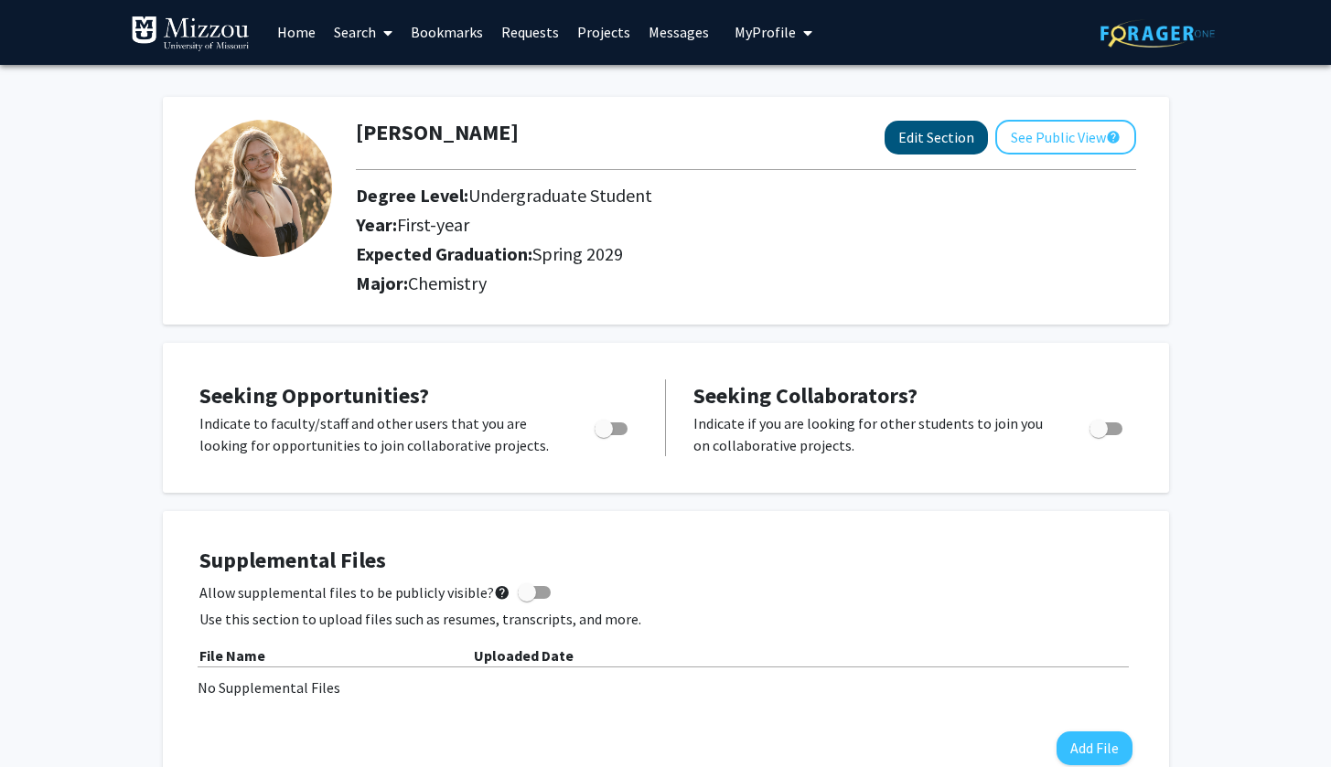
click at [947, 133] on button "Edit Section" at bounding box center [935, 138] width 103 height 34
select select "first-year"
select select "45: spring_2029"
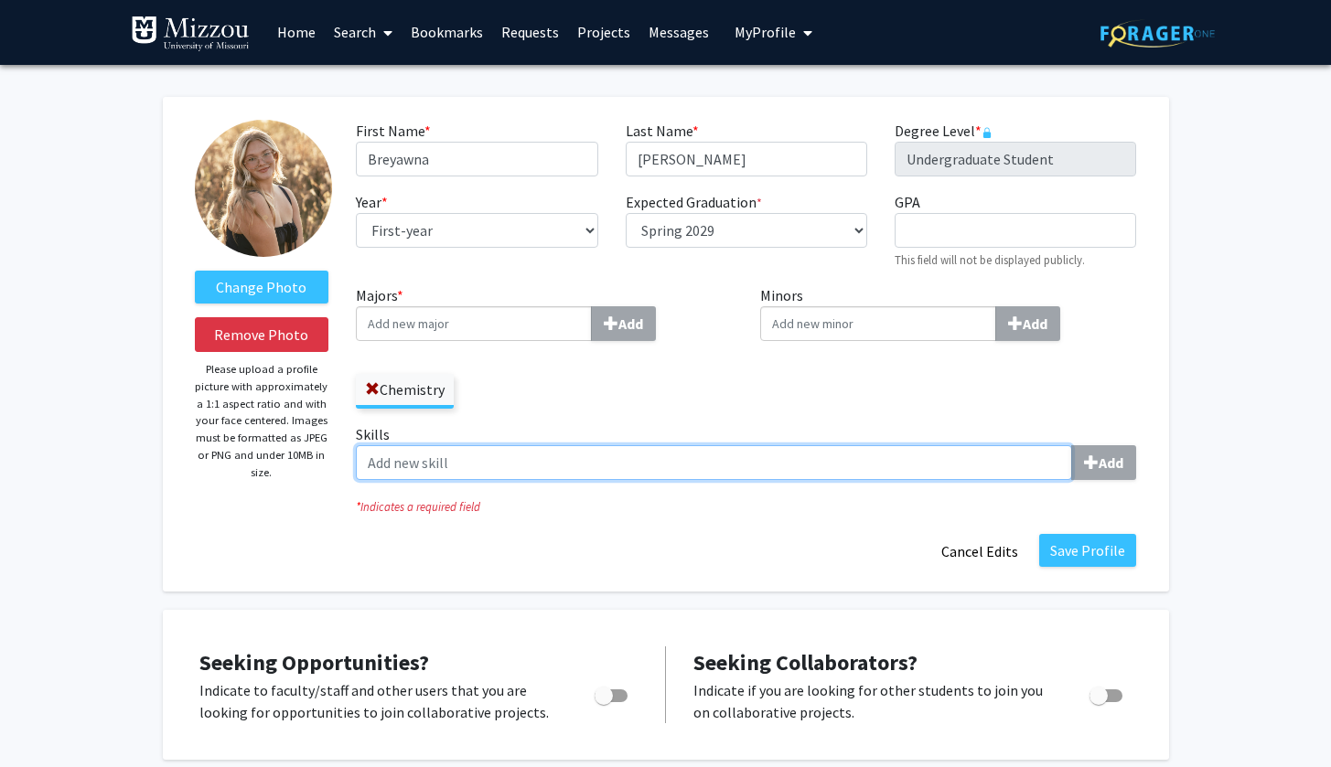
drag, startPoint x: 424, startPoint y: 457, endPoint x: 421, endPoint y: 433, distance: 25.0
click at [424, 457] on input "Skills Add" at bounding box center [714, 462] width 716 height 35
type input "Red Cross Lifeguard Certified"
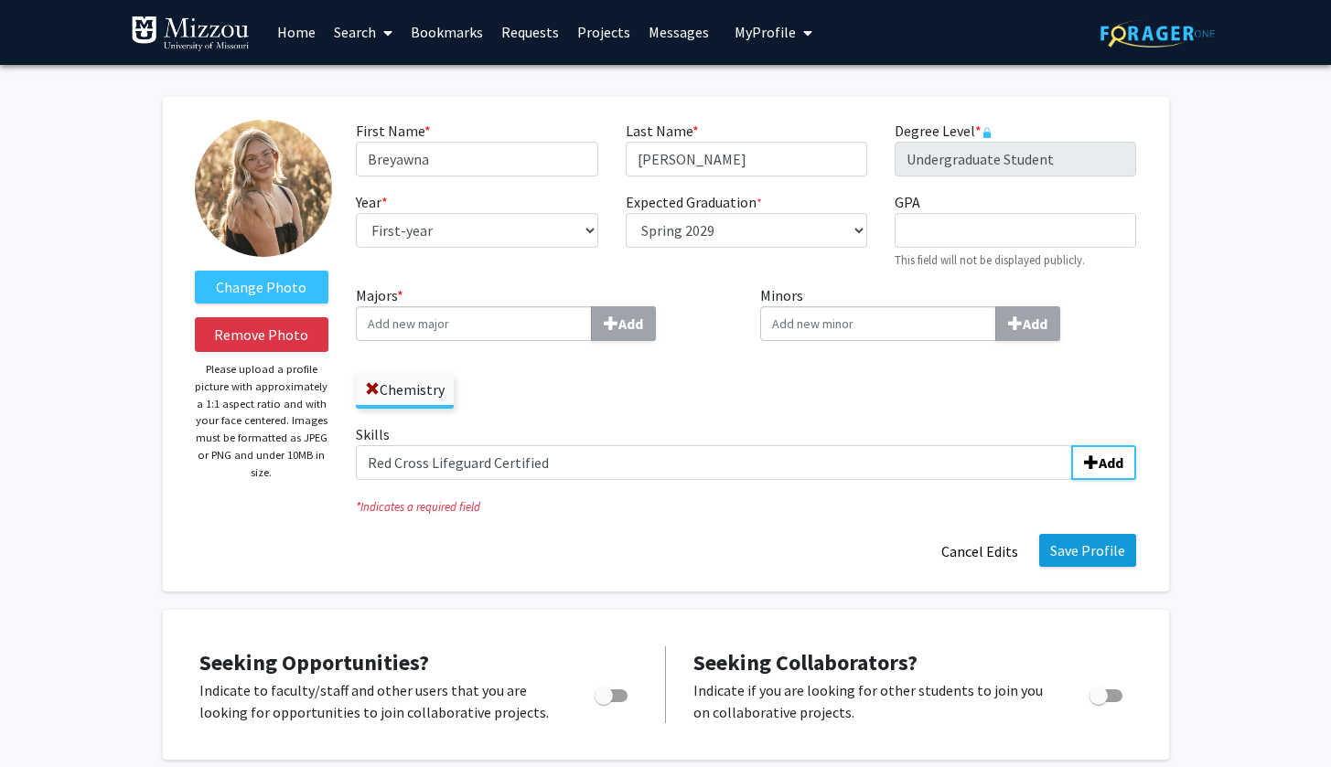
click at [1057, 556] on button "Save Profile" at bounding box center [1087, 550] width 97 height 33
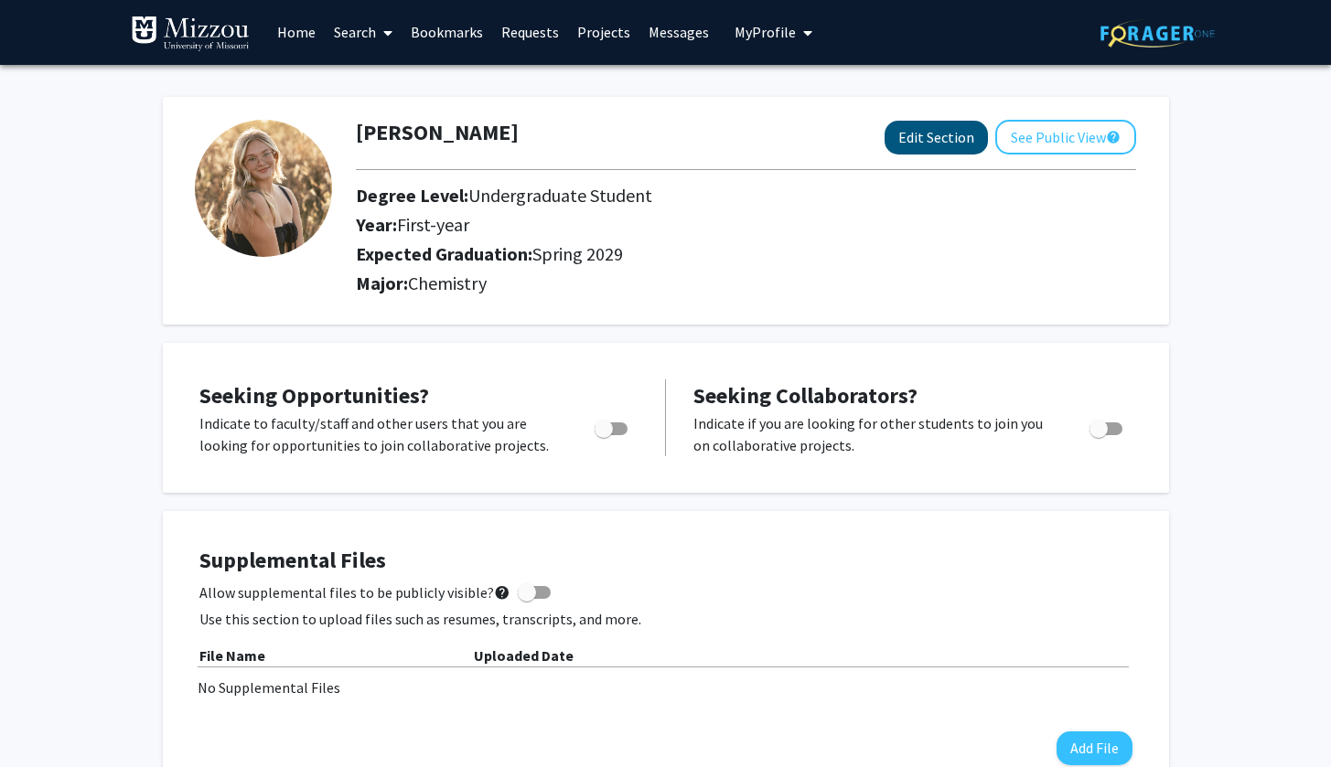
click at [932, 140] on button "Edit Section" at bounding box center [935, 138] width 103 height 34
select select "first-year"
select select "45: spring_2029"
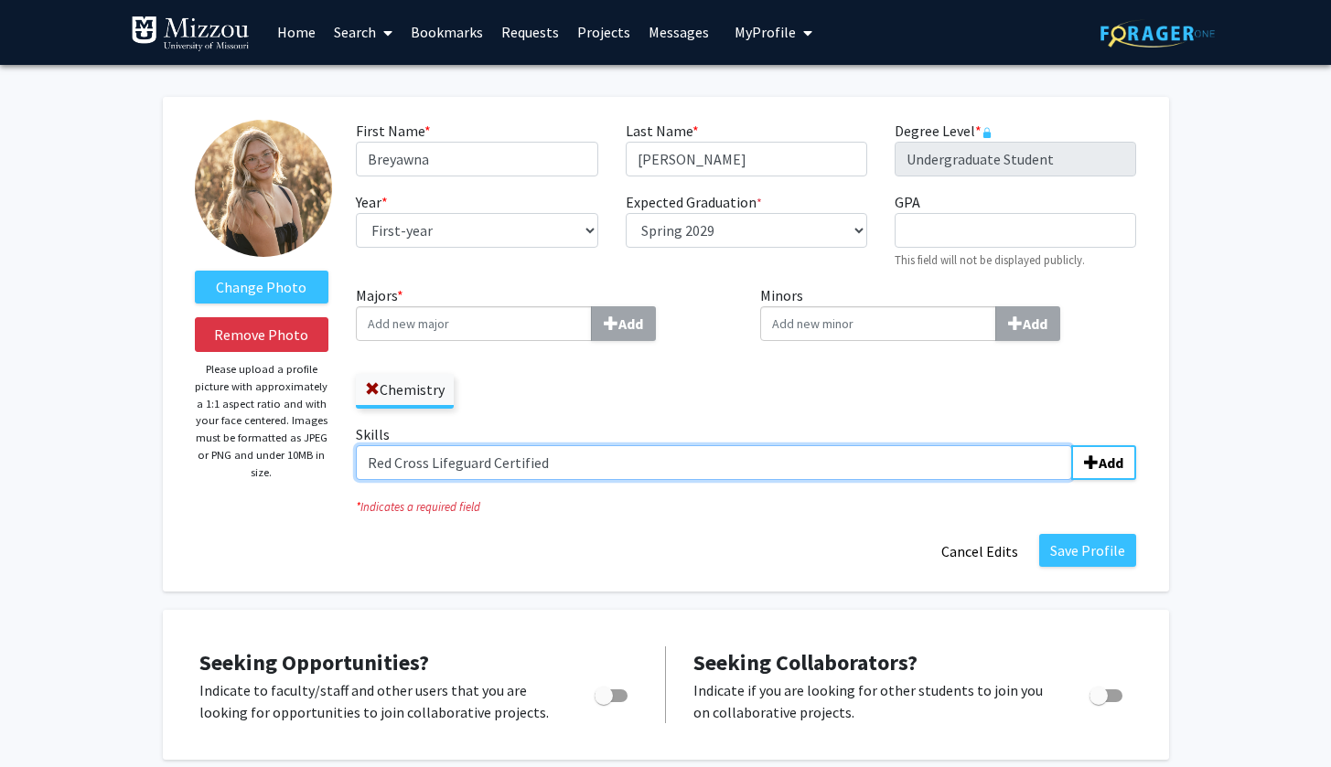
click at [729, 468] on input "Red Cross Lifeguard Certified" at bounding box center [714, 462] width 716 height 35
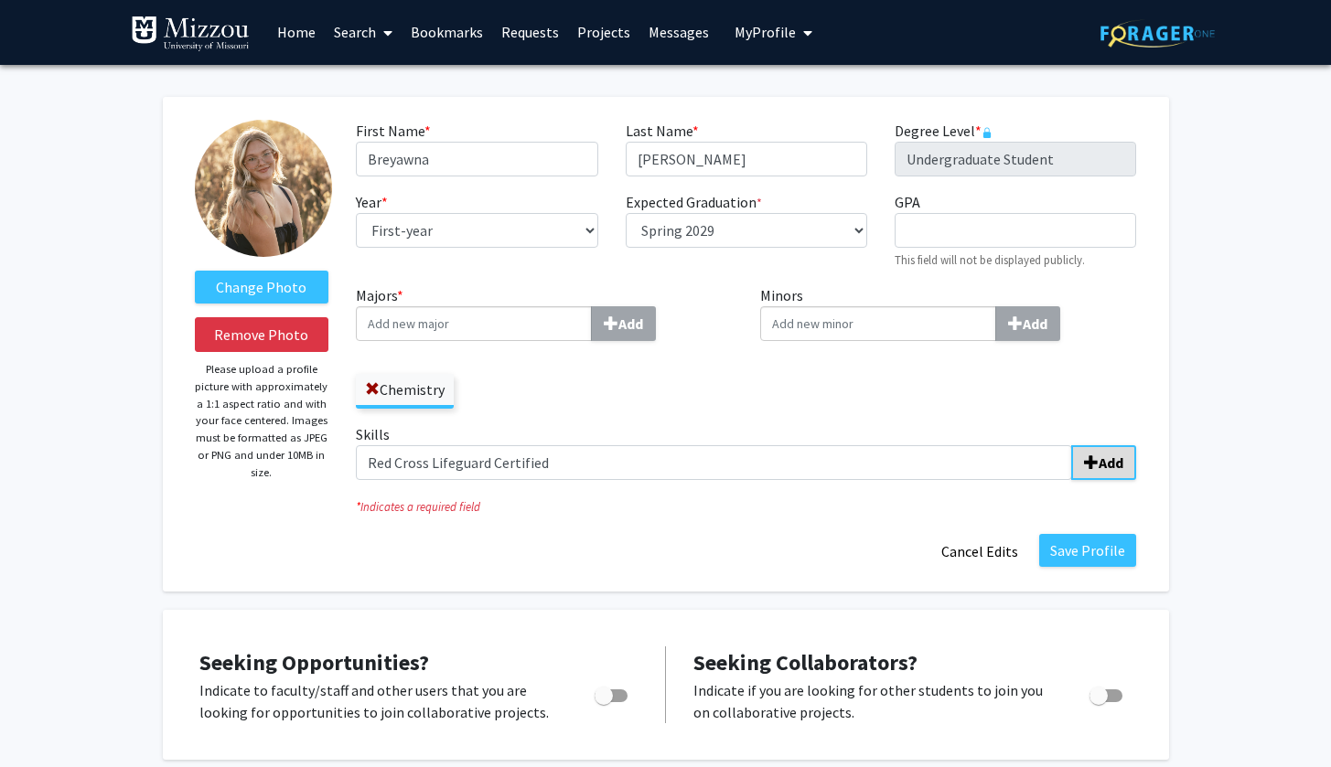
click at [1120, 464] on b "Add" at bounding box center [1110, 463] width 25 height 18
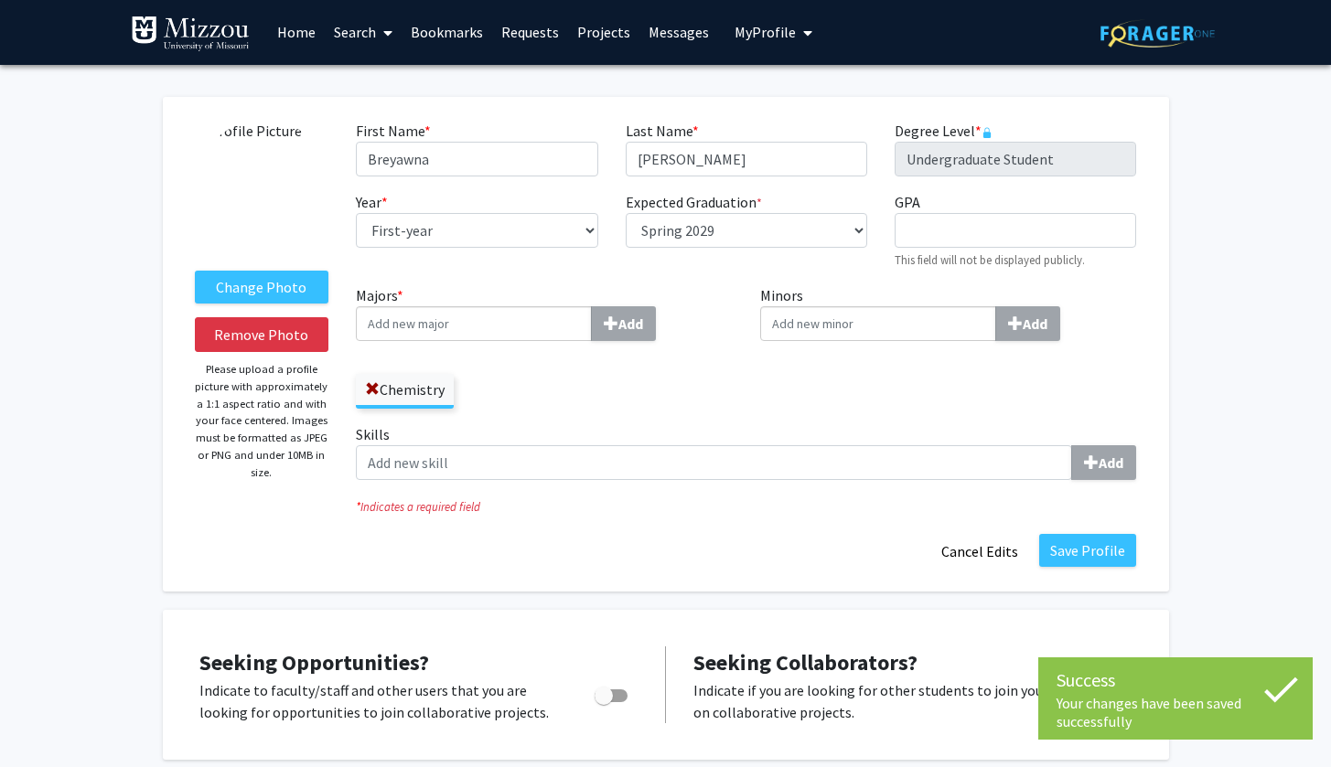
click at [1090, 615] on div "Seeking Opportunities? Indicate to faculty/staff and other users that you are l…" at bounding box center [666, 685] width 1006 height 150
click at [1085, 549] on button "Save Profile" at bounding box center [1087, 550] width 97 height 33
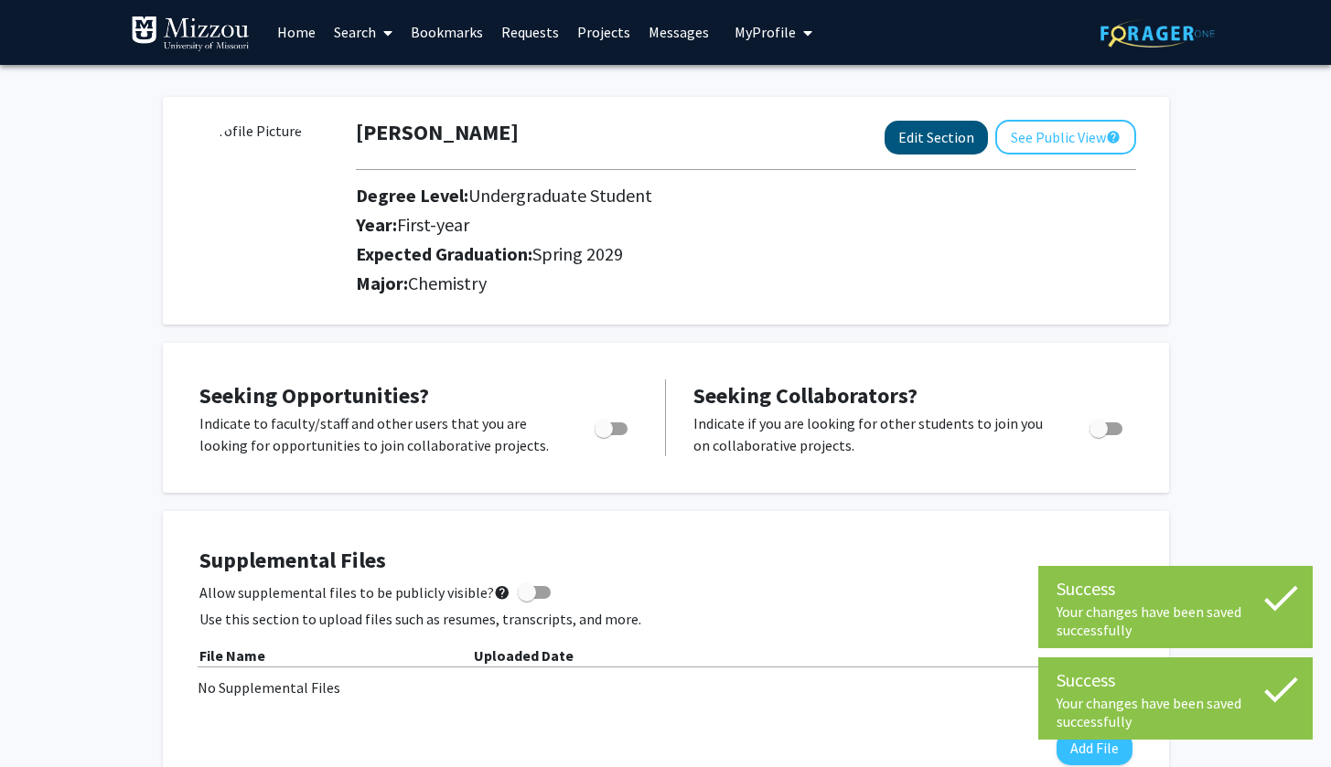
click at [961, 146] on button "Edit Section" at bounding box center [935, 138] width 103 height 34
select select "first-year"
select select "45: spring_2029"
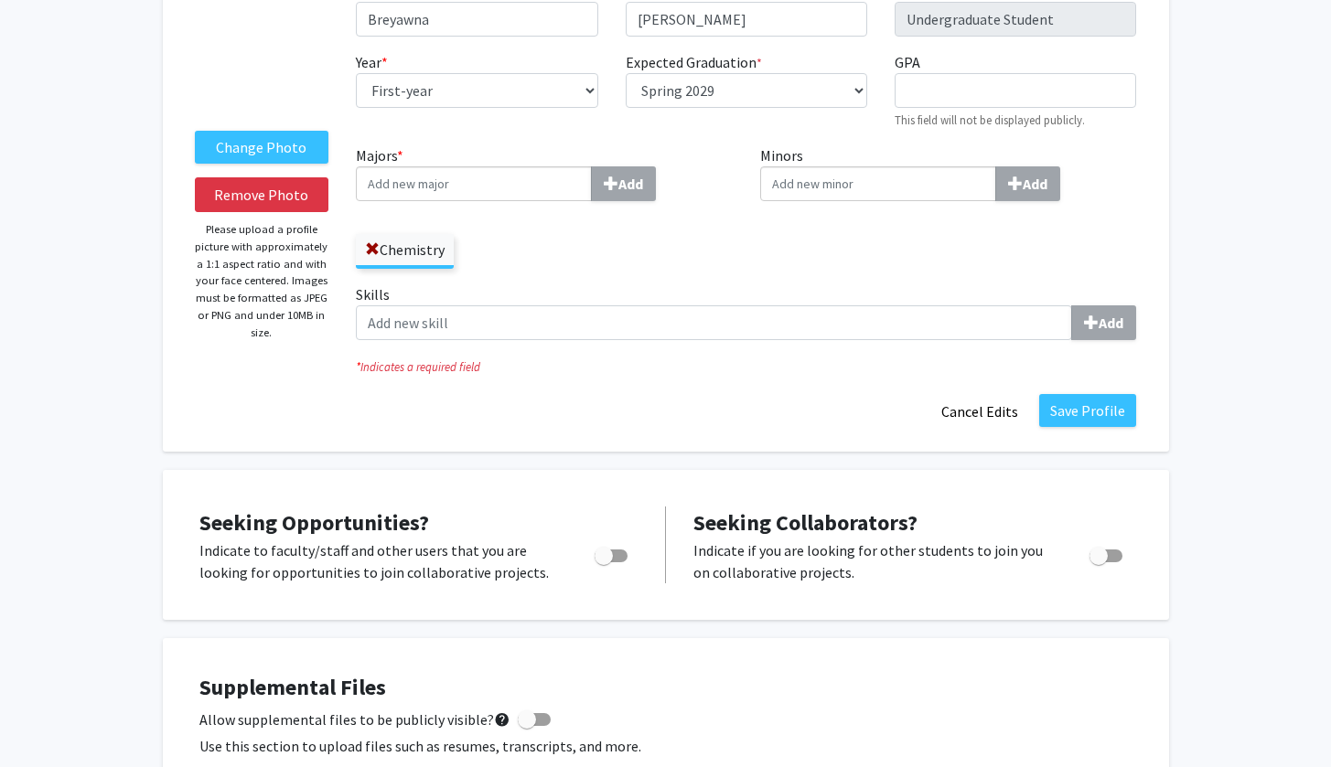
scroll to position [139, 0]
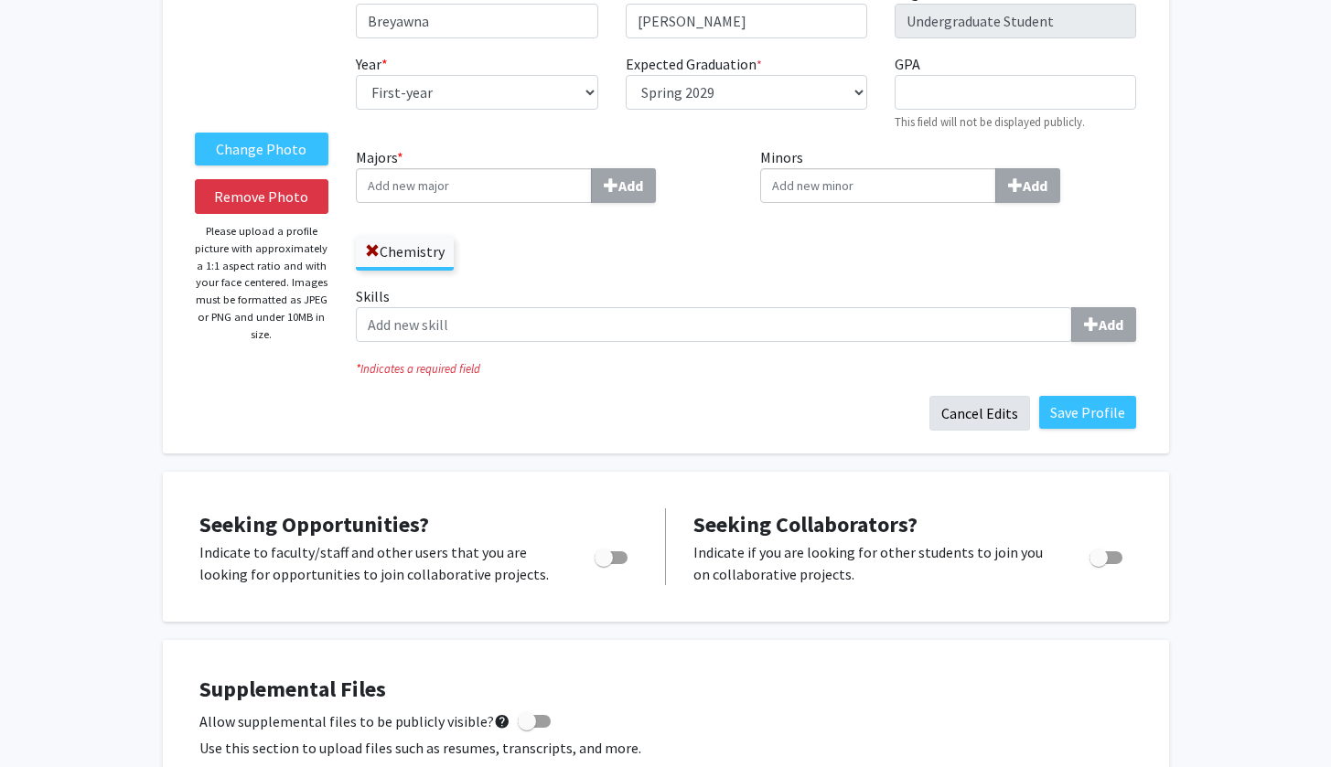
click at [1011, 430] on button "Cancel Edits" at bounding box center [979, 413] width 101 height 35
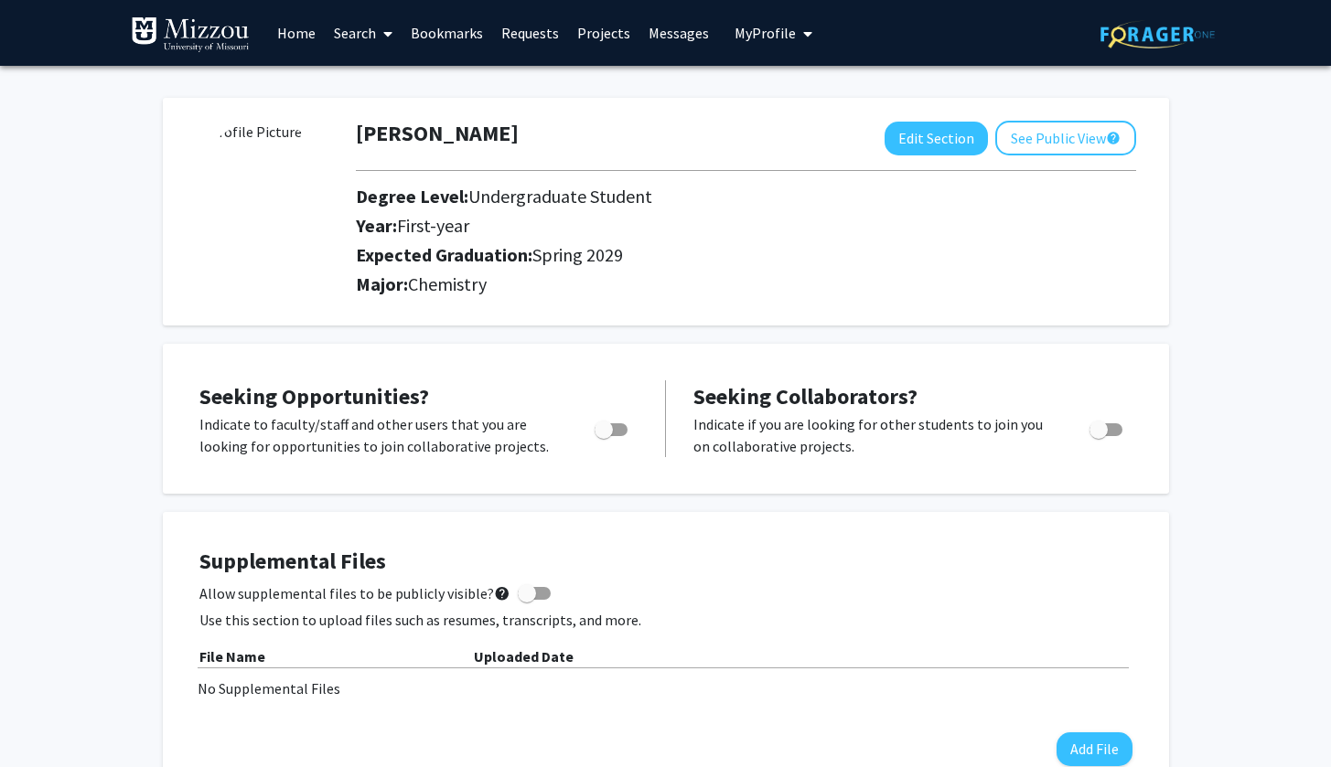
scroll to position [0, 0]
click at [940, 145] on button "Edit Section" at bounding box center [935, 139] width 103 height 34
select select "first-year"
select select "45: spring_2029"
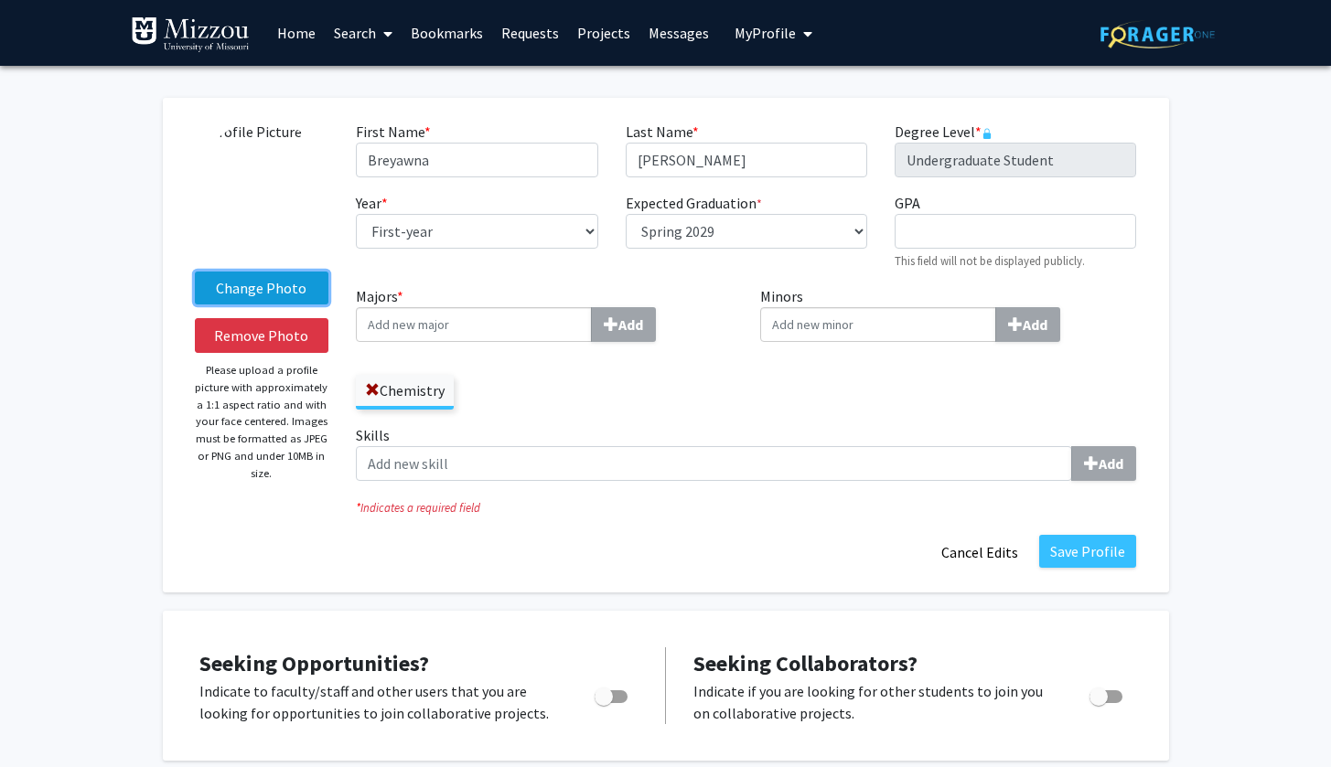
click at [292, 289] on label "Change Photo" at bounding box center [262, 288] width 134 height 33
click at [0, 0] on input "Change Photo" at bounding box center [0, 0] width 0 height 0
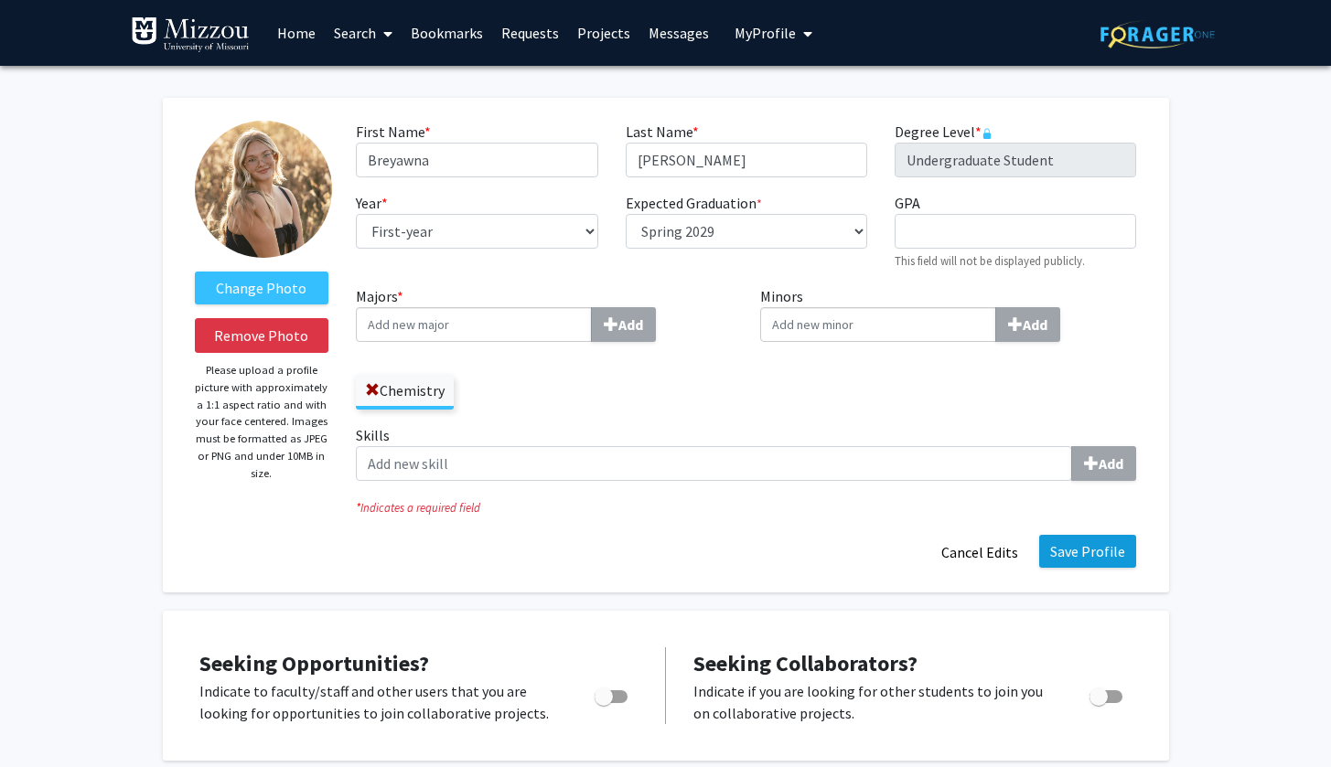
click at [1103, 558] on button "Save Profile" at bounding box center [1087, 551] width 97 height 33
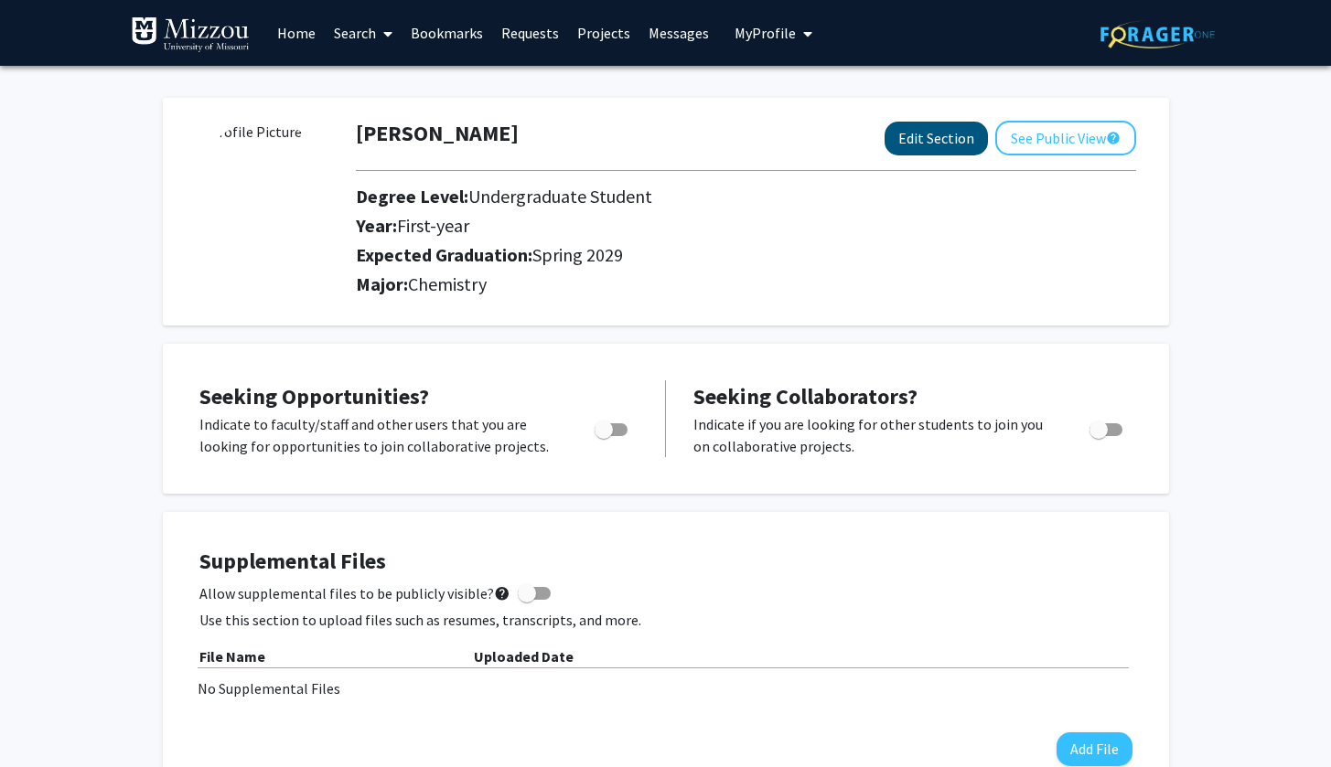
click at [945, 131] on button "Edit Section" at bounding box center [935, 139] width 103 height 34
select select "first-year"
select select "45: spring_2029"
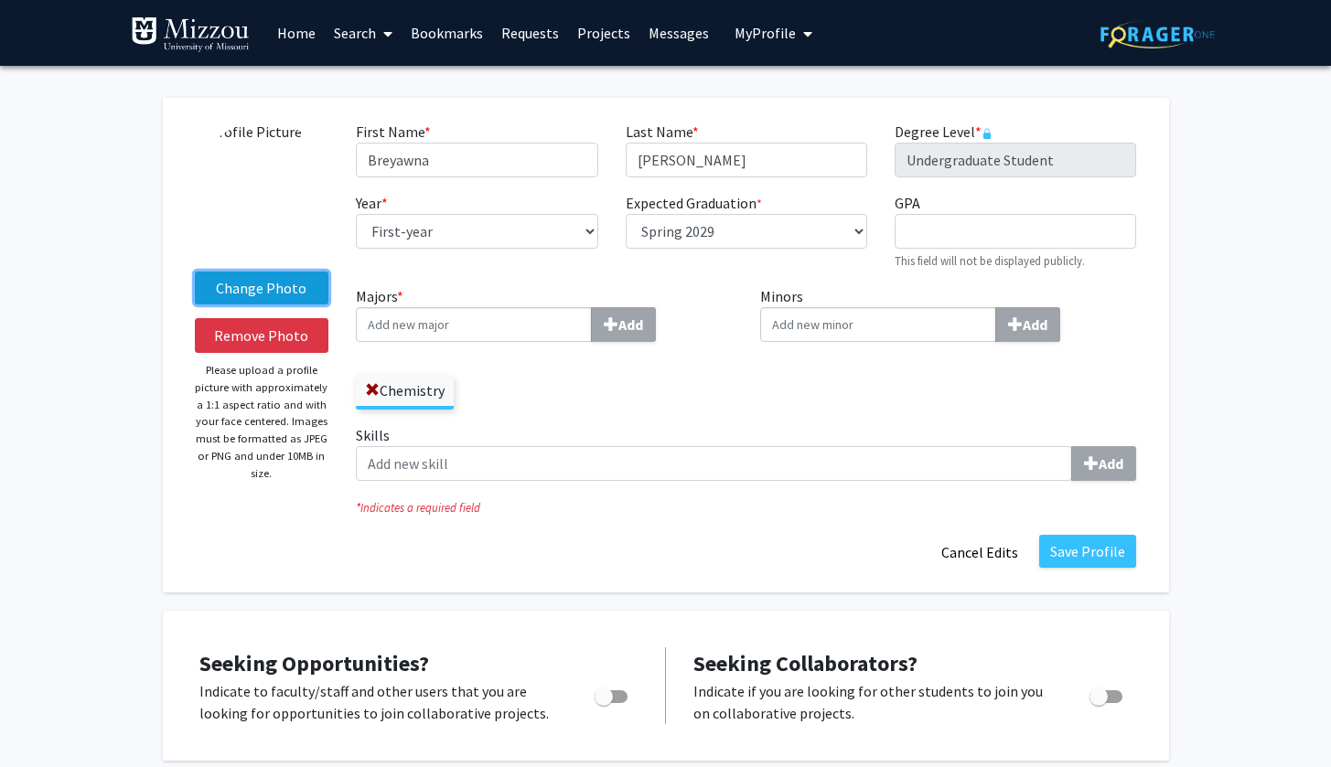
click at [279, 294] on label "Change Photo" at bounding box center [262, 288] width 134 height 33
click at [0, 0] on input "Change Photo" at bounding box center [0, 0] width 0 height 0
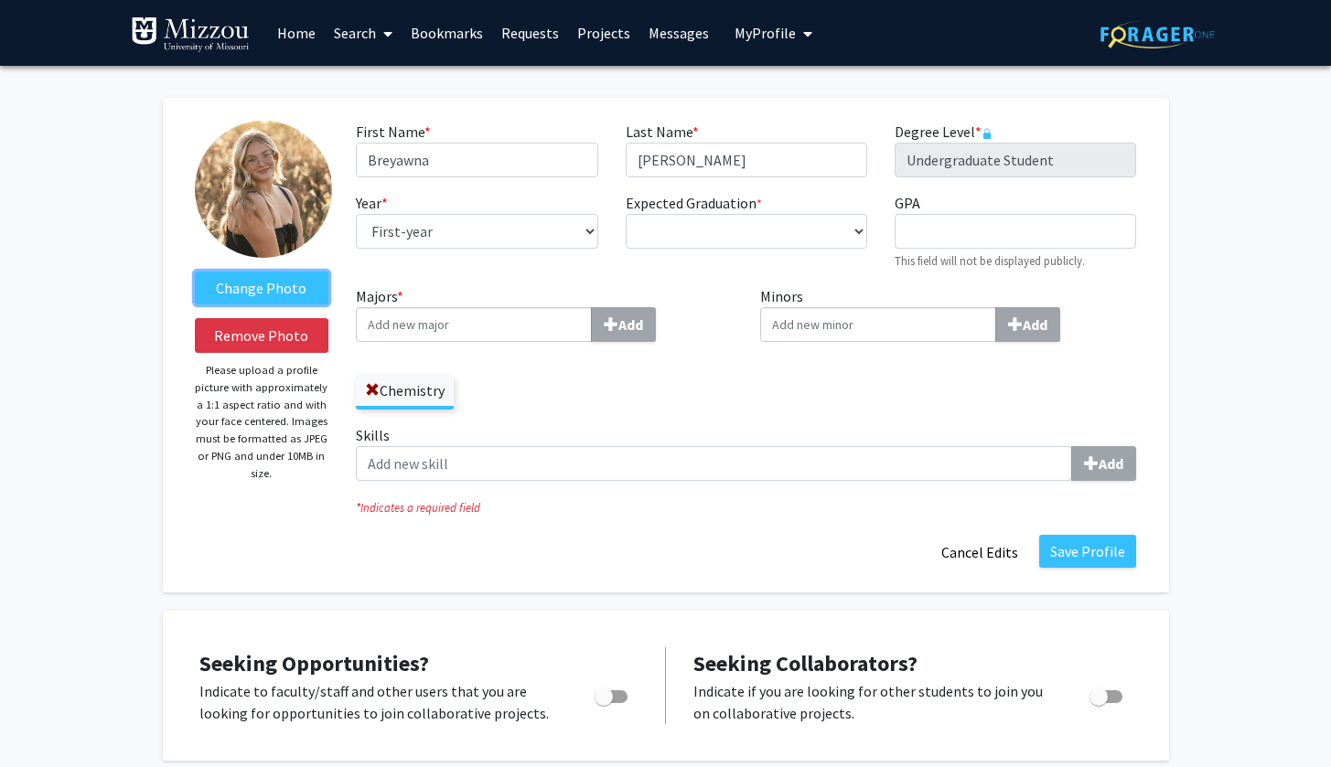
select select "first-year"
select select "45: spring_2029"
click at [1094, 548] on button "Save Profile" at bounding box center [1087, 551] width 97 height 33
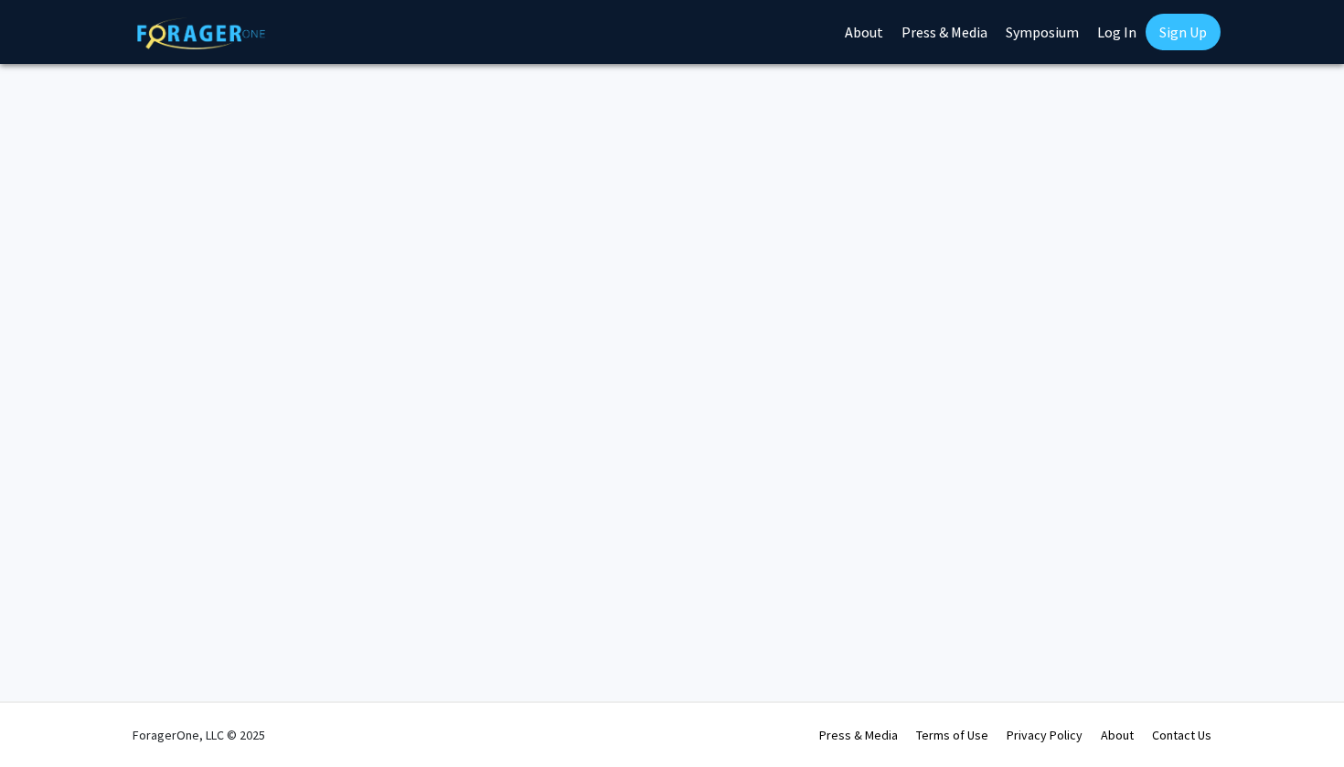
click at [1121, 32] on link "Log In" at bounding box center [1117, 32] width 58 height 64
click at [1110, 48] on link "Log In" at bounding box center [1117, 32] width 58 height 64
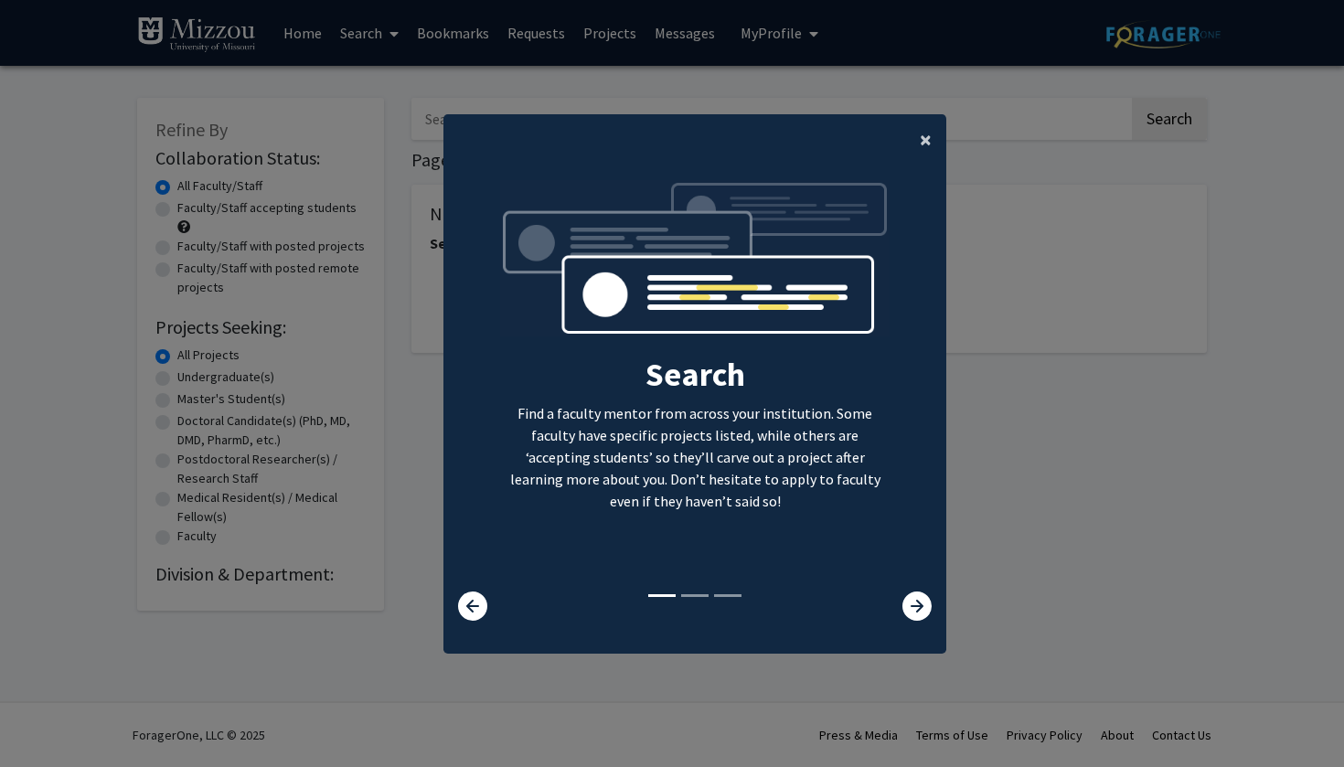
click at [923, 125] on span "×" at bounding box center [926, 139] width 12 height 28
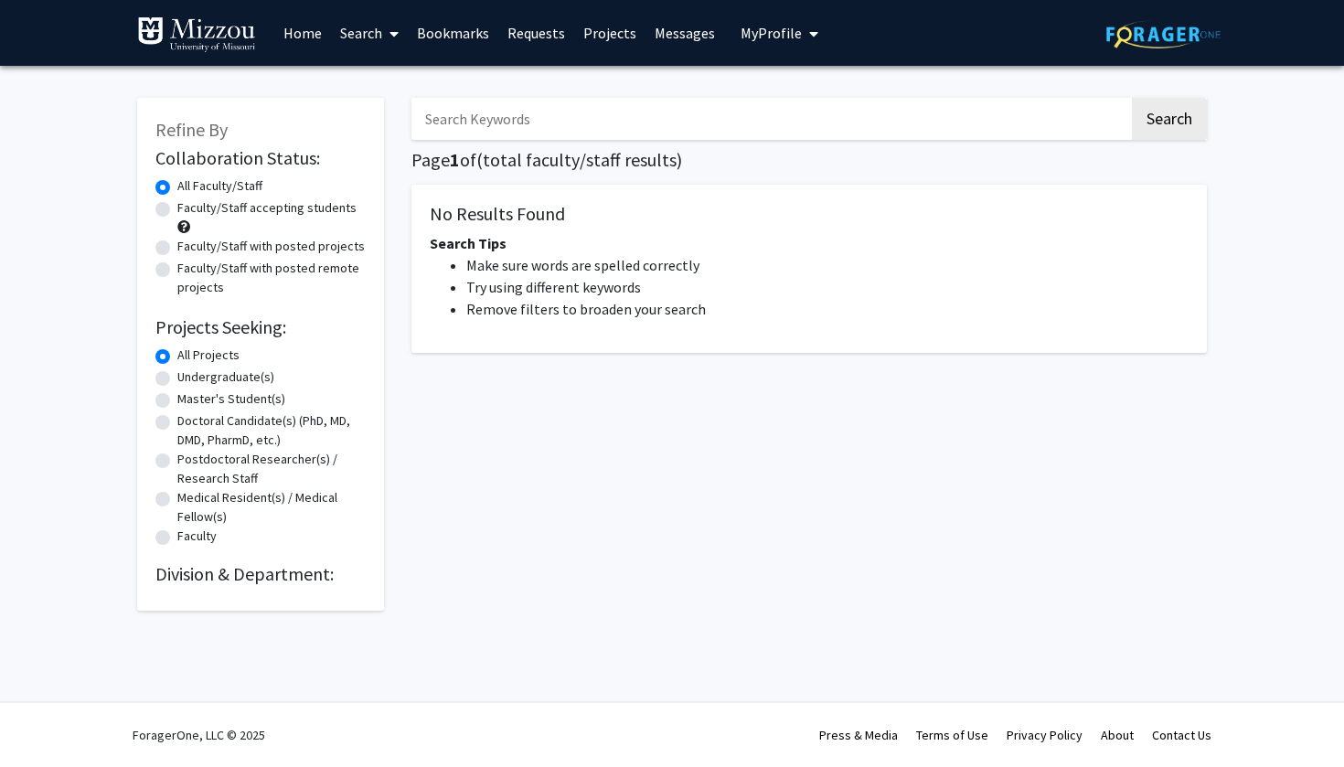
click at [767, 34] on span "My Profile" at bounding box center [771, 33] width 61 height 18
click at [759, 92] on img at bounding box center [772, 93] width 37 height 37
click at [781, 28] on span "My Profile" at bounding box center [771, 33] width 61 height 18
click at [815, 95] on span "[PERSON_NAME]" at bounding box center [854, 85] width 111 height 20
click at [792, 35] on span "My Profile" at bounding box center [771, 33] width 61 height 18
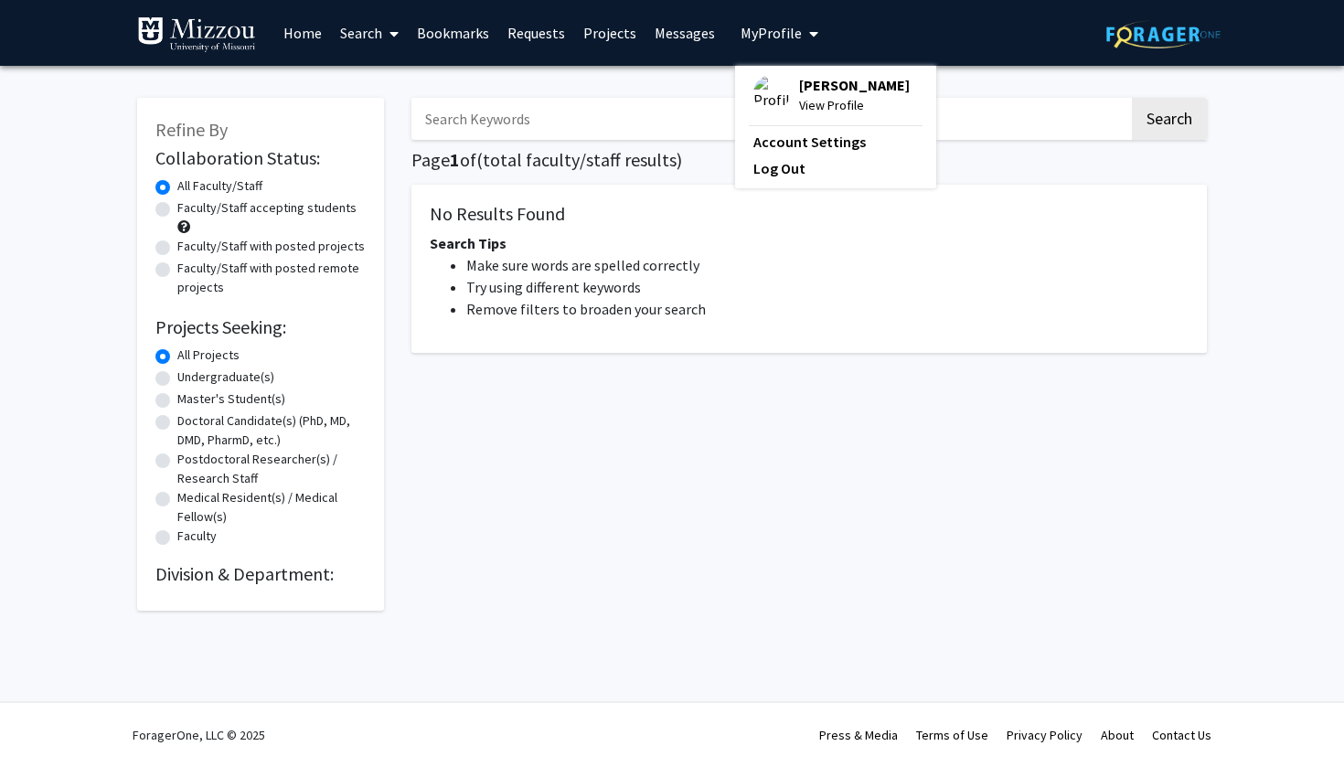
click at [807, 107] on span "View Profile" at bounding box center [854, 105] width 111 height 20
click at [807, 107] on input "Search Keywords" at bounding box center [771, 119] width 718 height 42
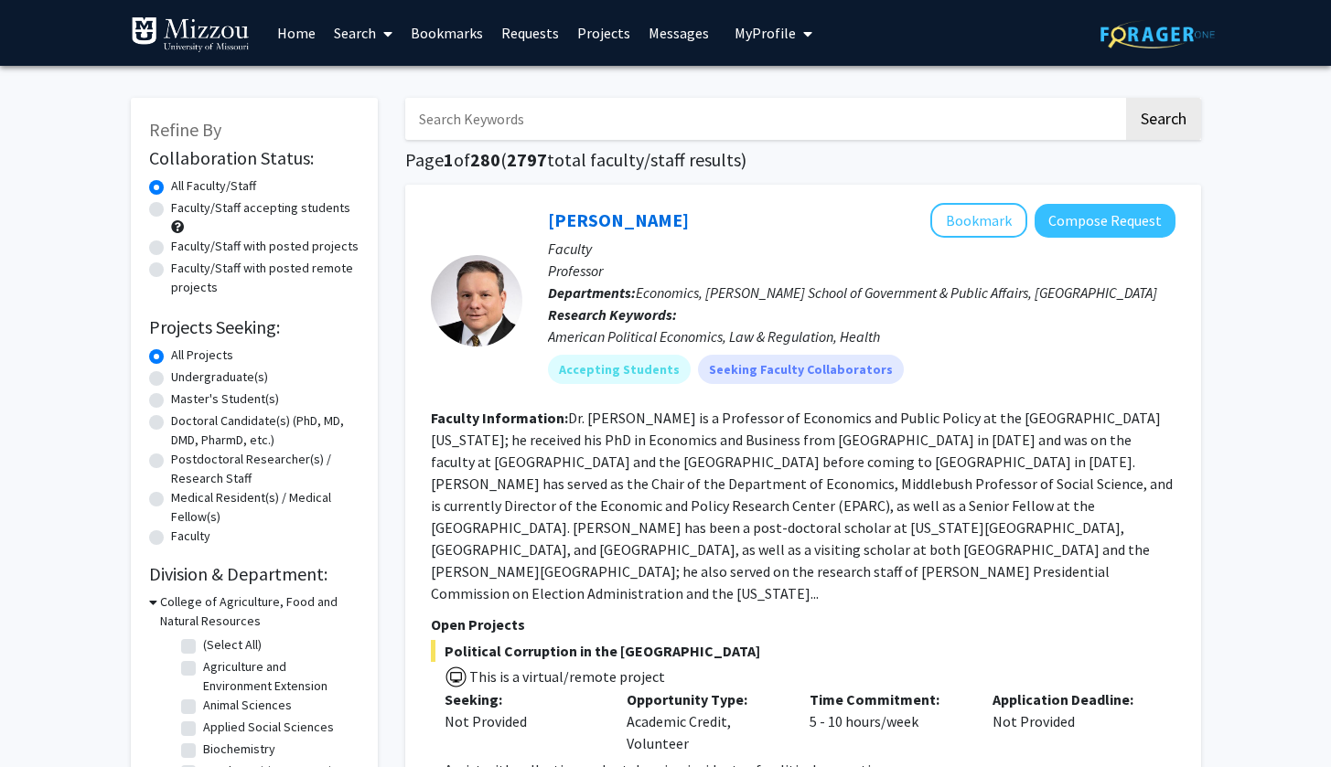
click at [748, 33] on span "My Profile" at bounding box center [764, 33] width 61 height 18
click at [752, 94] on img at bounding box center [765, 93] width 37 height 37
